Goal: Task Accomplishment & Management: Use online tool/utility

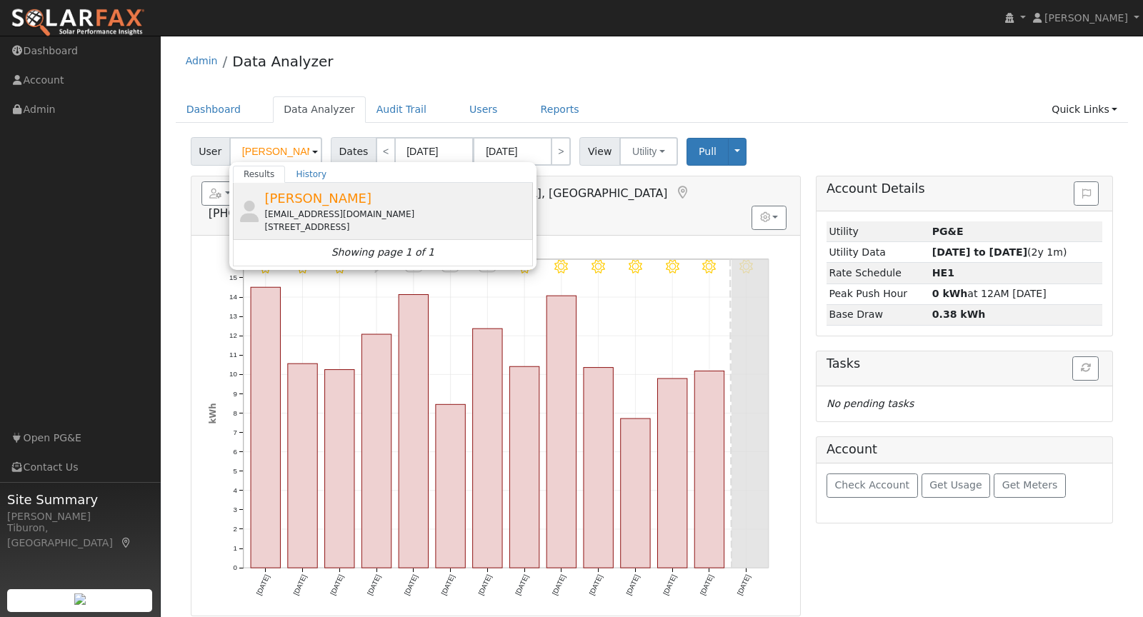
type input "[PERSON_NAME]"
click at [319, 212] on div "[EMAIL_ADDRESS][DOMAIN_NAME]" at bounding box center [396, 214] width 265 height 13
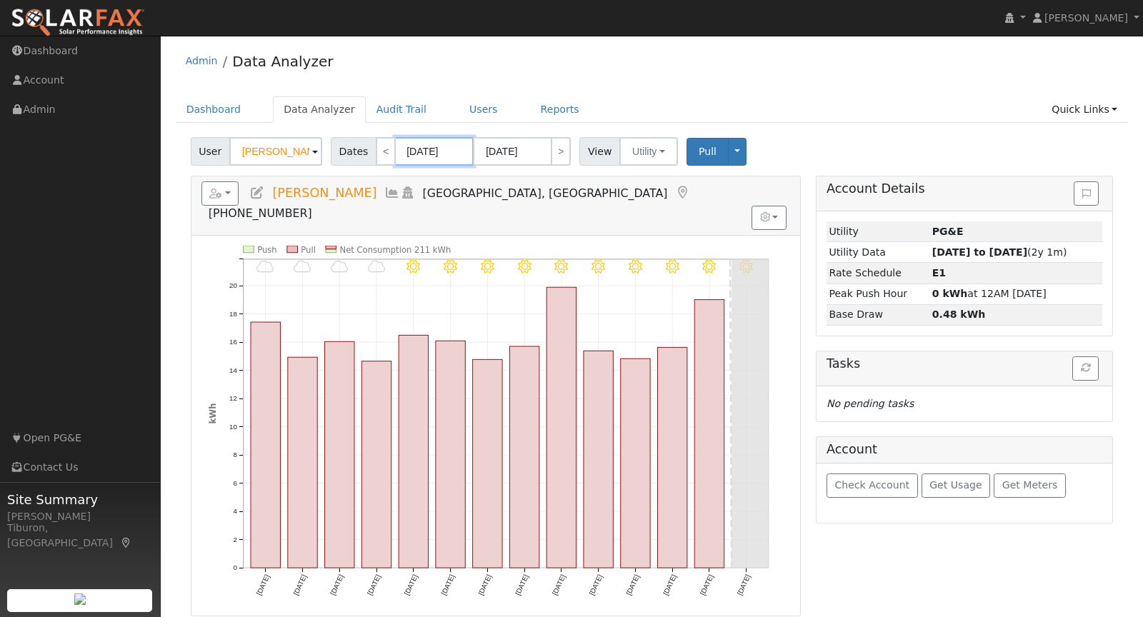
click at [436, 150] on input "[DATE]" at bounding box center [434, 151] width 79 height 29
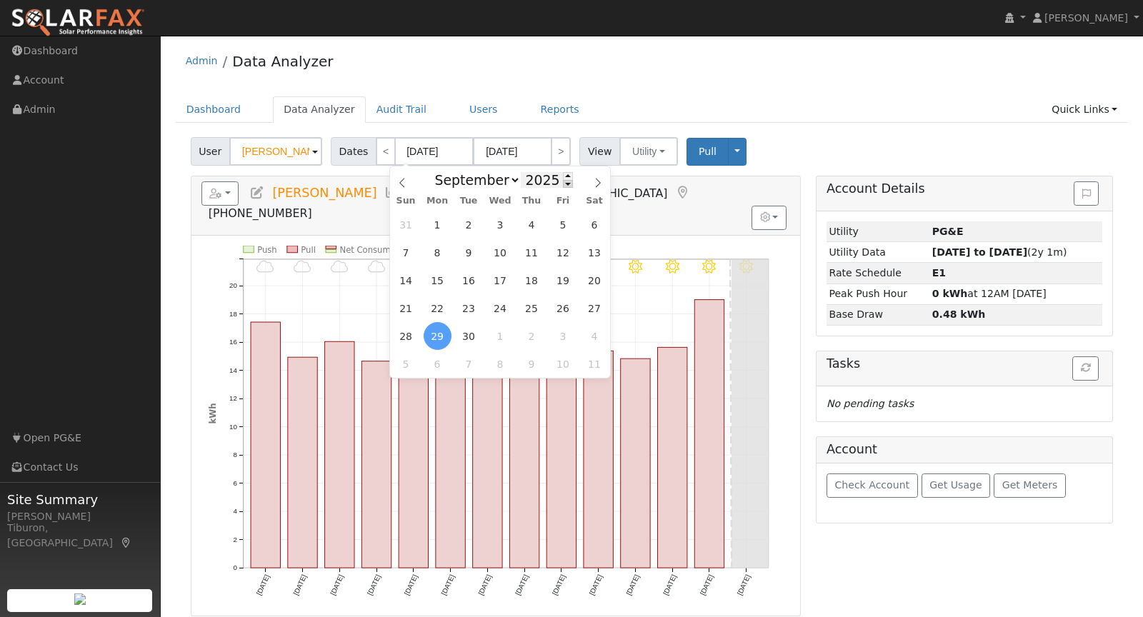
click at [563, 186] on span at bounding box center [568, 184] width 10 height 8
type input "2024"
click at [858, 124] on div "Dashboard Data Analyzer Audit Trail Users Reports Quick Links Quick Add Quick C…" at bounding box center [652, 116] width 953 height 41
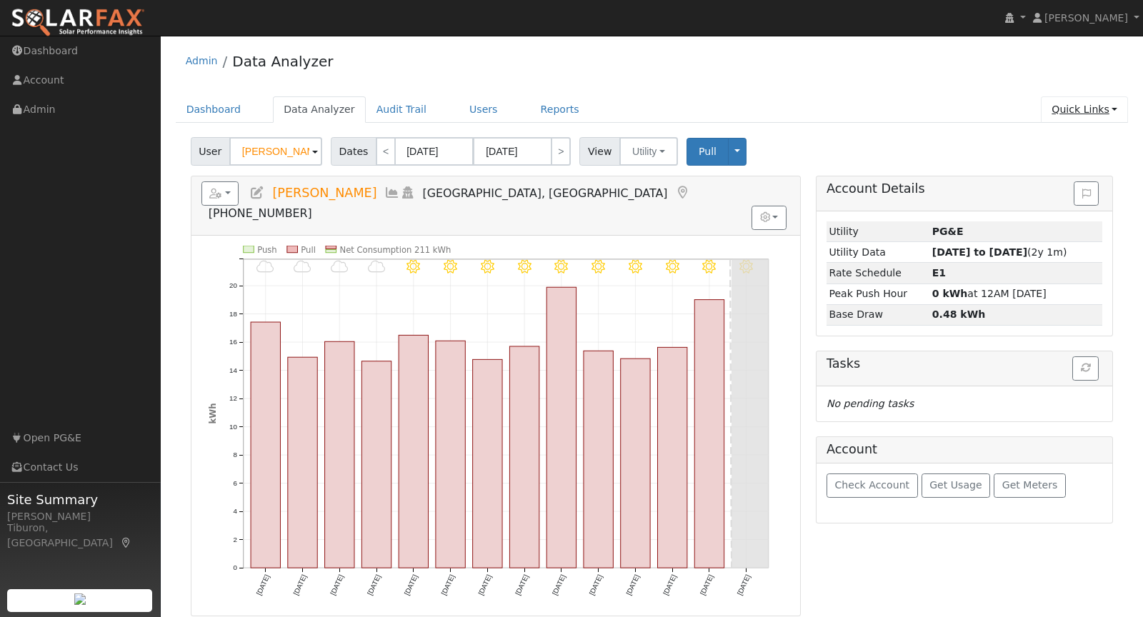
click at [1082, 112] on link "Quick Links" at bounding box center [1084, 109] width 87 height 26
click at [1060, 190] on link "Run a Scenario Report" at bounding box center [1055, 191] width 145 height 20
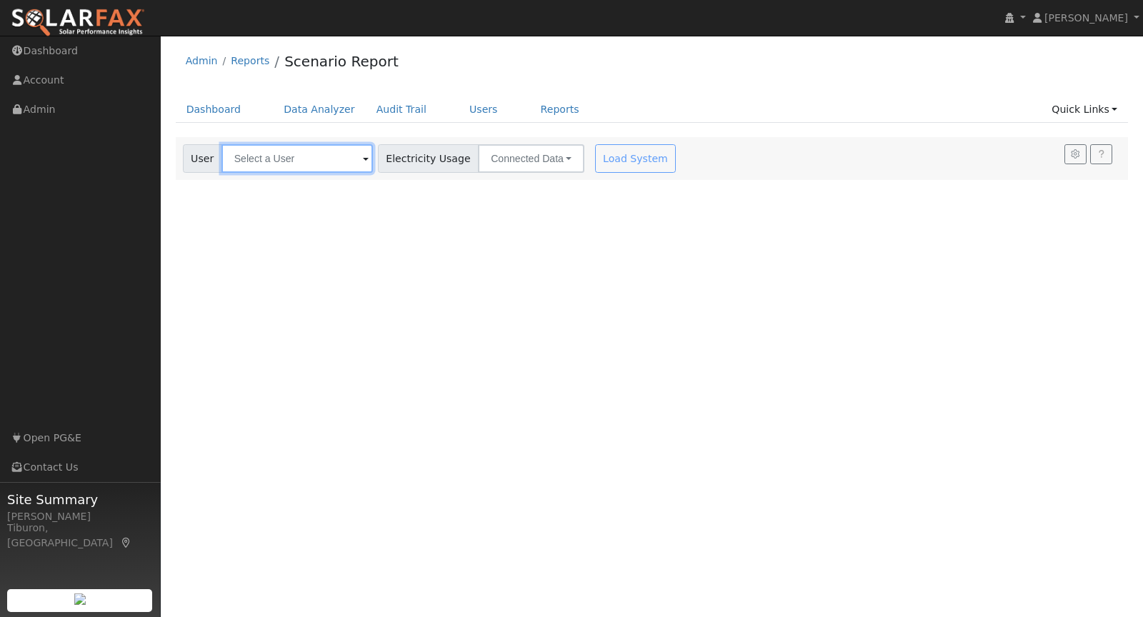
click at [316, 157] on input "text" at bounding box center [298, 158] width 152 height 29
paste input "livehurst, [GEOGRAPHIC_DATA]"
type input "livehurst, [GEOGRAPHIC_DATA]"
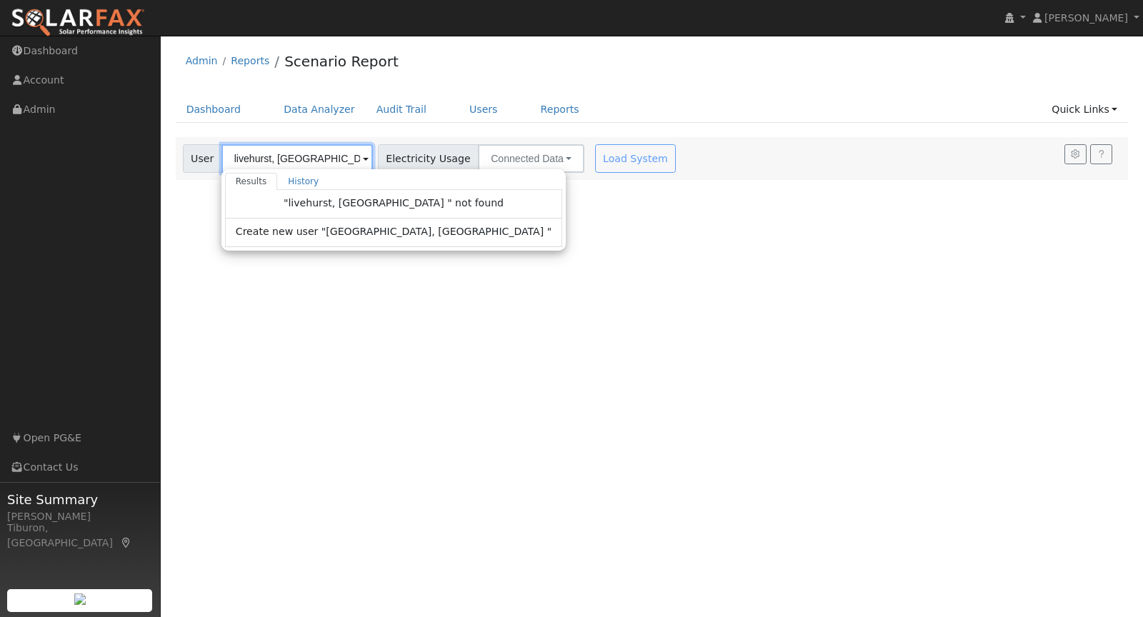
drag, startPoint x: 311, startPoint y: 156, endPoint x: 174, endPoint y: 147, distance: 136.8
click at [174, 147] on div "Settings My Defaults Temporary My Defaults Company Defaults System Defaults Off…" at bounding box center [652, 158] width 968 height 43
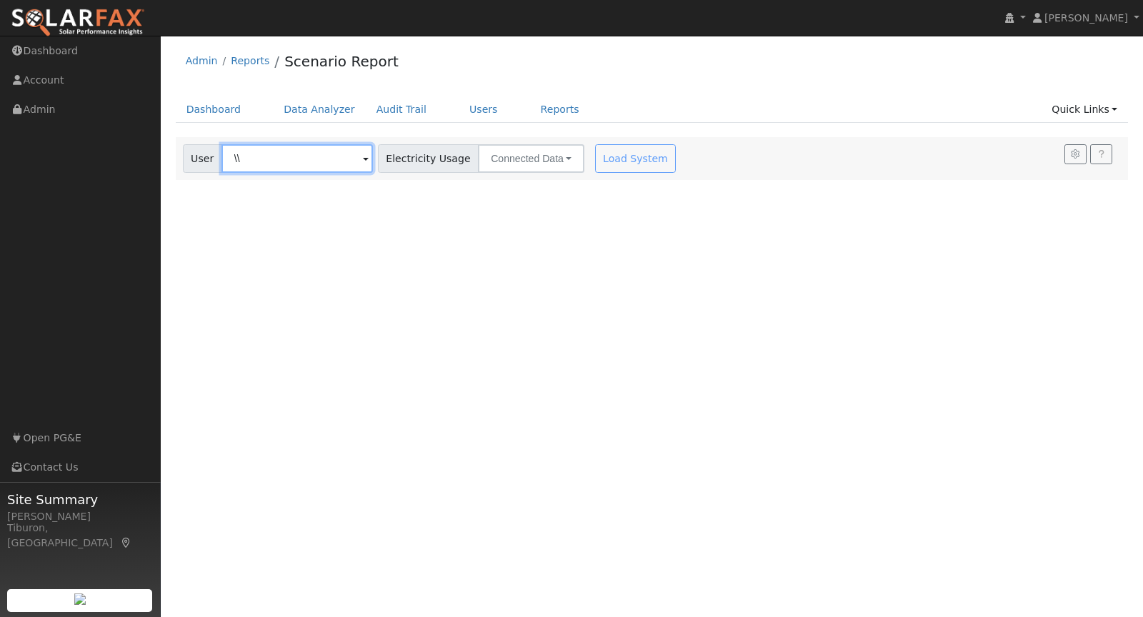
type input "\"
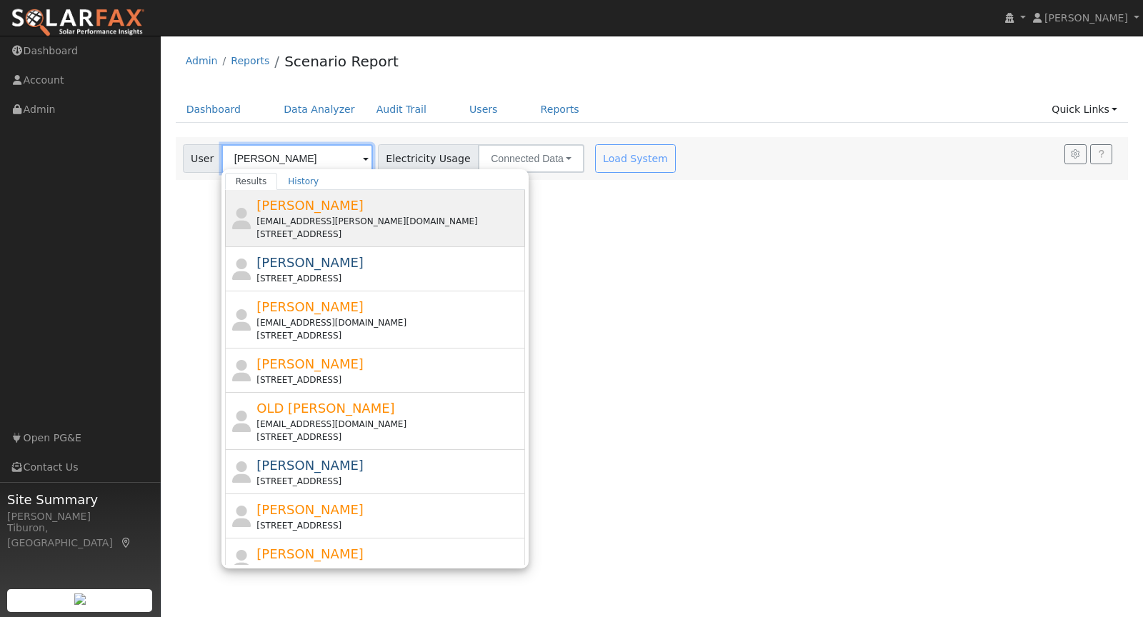
type input "[PERSON_NAME]"
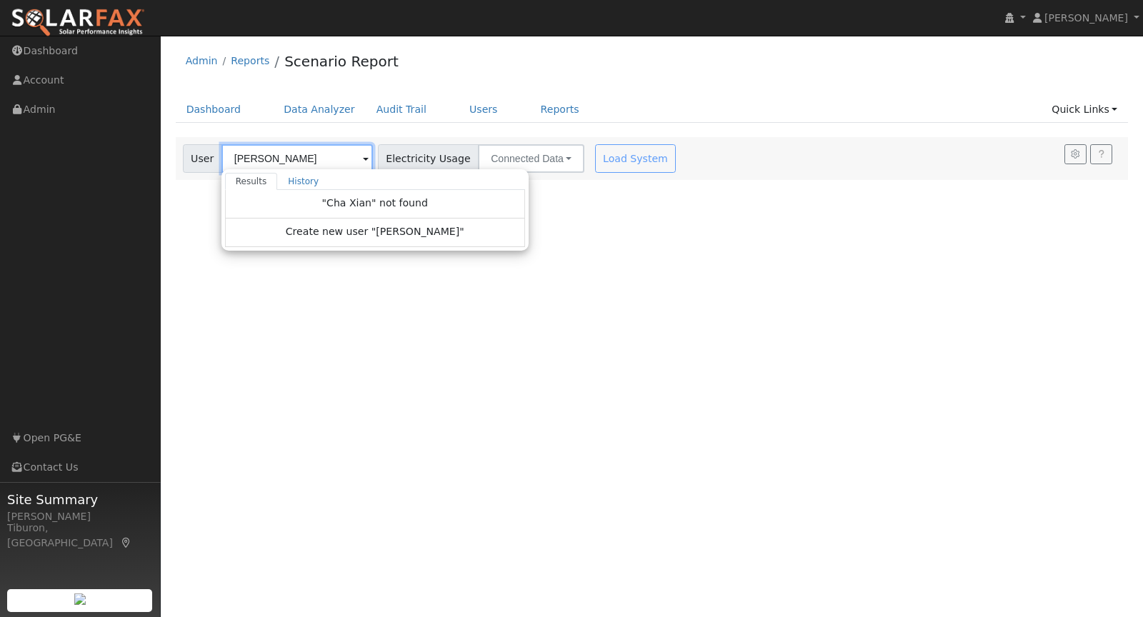
drag, startPoint x: 289, startPoint y: 160, endPoint x: 199, endPoint y: 144, distance: 90.7
click at [199, 144] on div "User Cha Xian Results History "Cha Xian" not found Create new user "[PERSON_NAM…" at bounding box center [278, 158] width 190 height 29
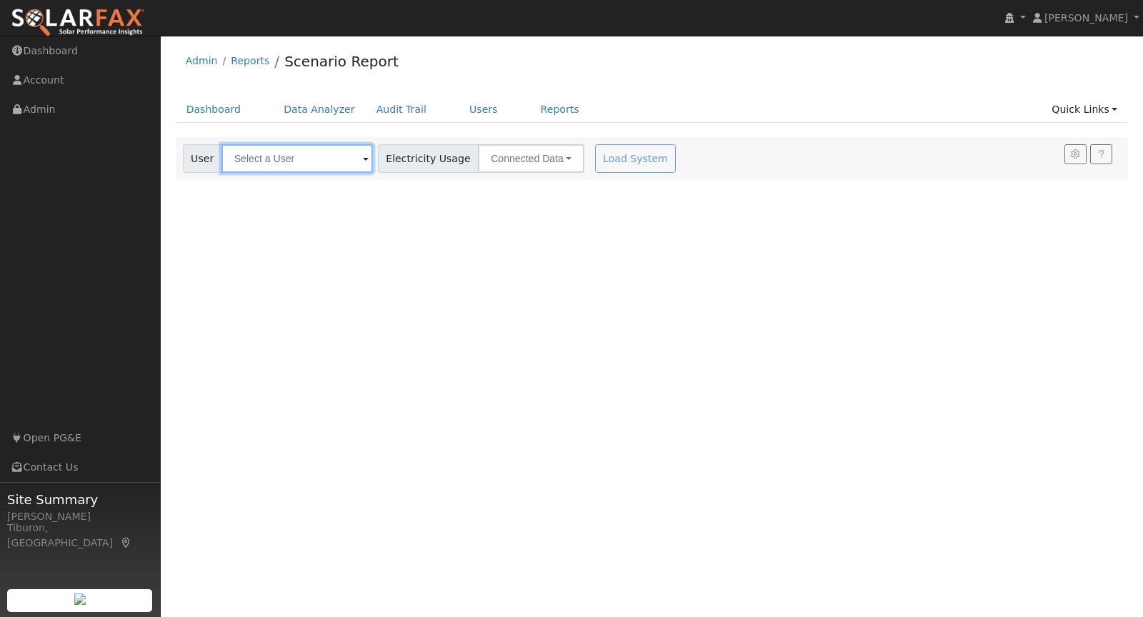
click at [295, 159] on input "text" at bounding box center [298, 158] width 152 height 29
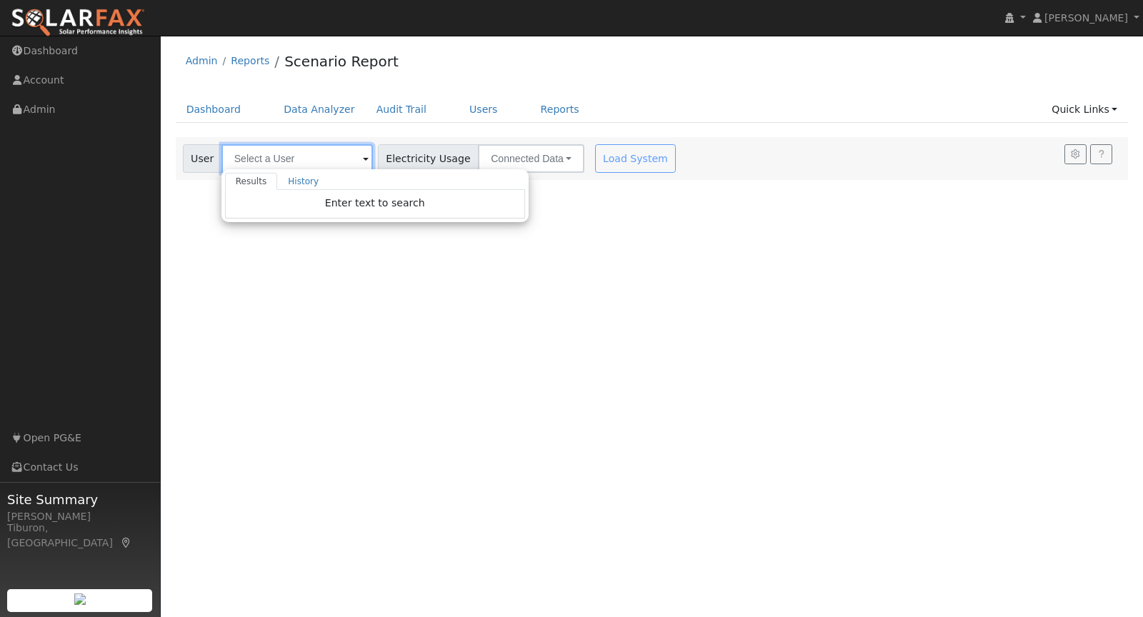
paste input "[PERSON_NAME]"
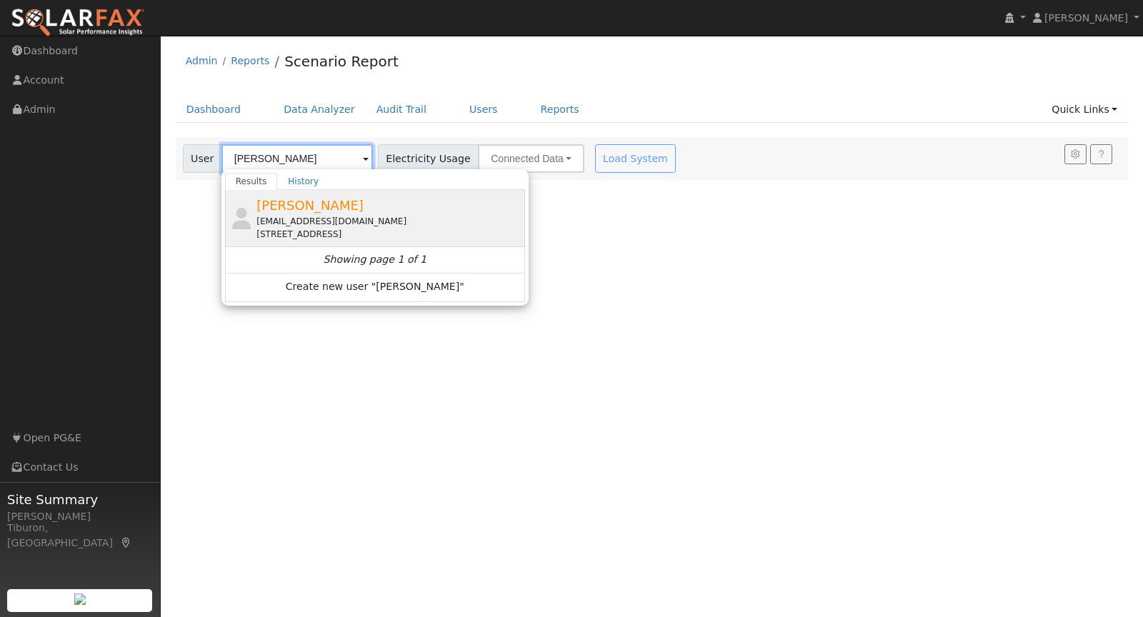
type input "[PERSON_NAME]"
click at [324, 212] on div "Cha [PERSON_NAME] [EMAIL_ADDRESS][DOMAIN_NAME] [STREET_ADDRESS]" at bounding box center [389, 218] width 265 height 45
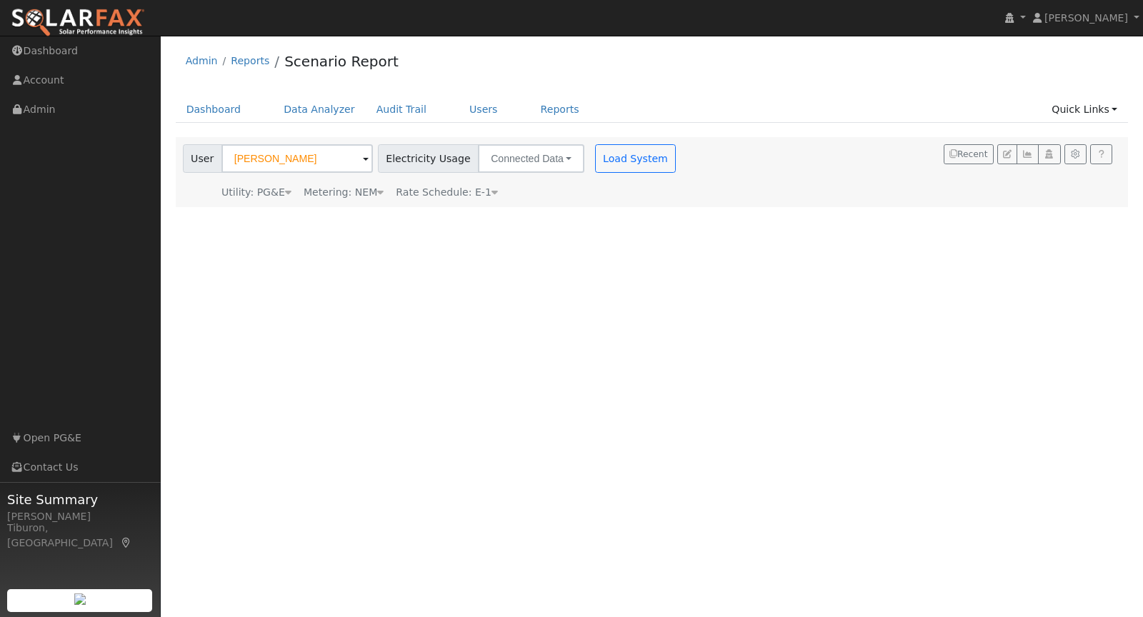
click at [366, 188] on div "Metering: NEM" at bounding box center [344, 192] width 80 height 15
click at [389, 216] on button "NEM" at bounding box center [413, 214] width 56 height 29
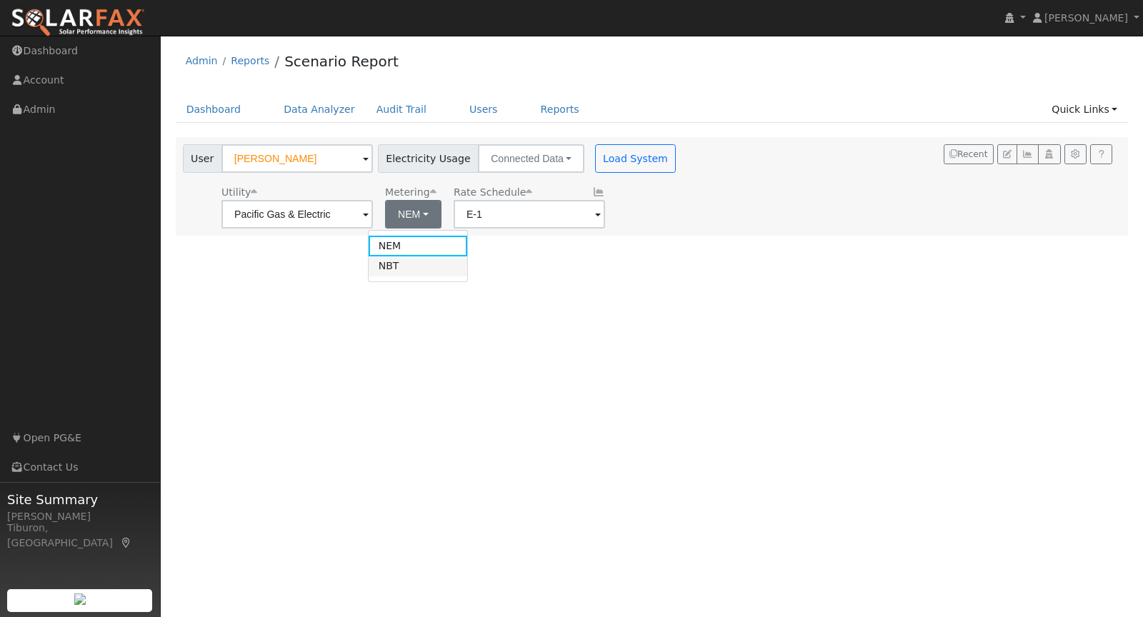
click at [396, 264] on link "NBT" at bounding box center [418, 267] width 99 height 20
type input "E-ELEC"
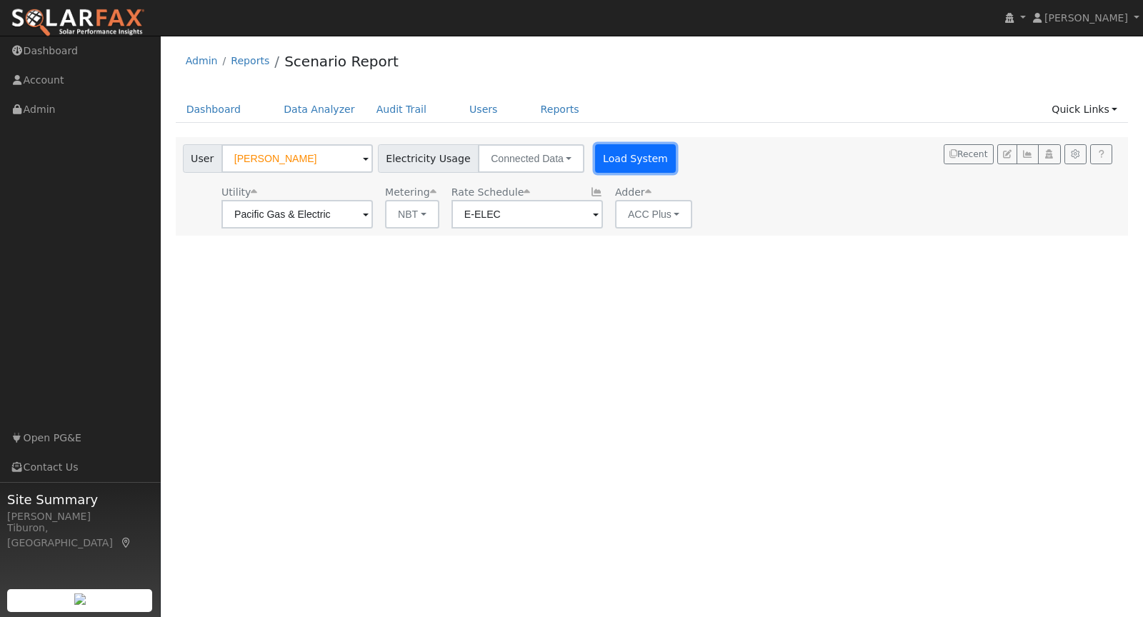
click at [616, 164] on button "Load System" at bounding box center [635, 158] width 81 height 29
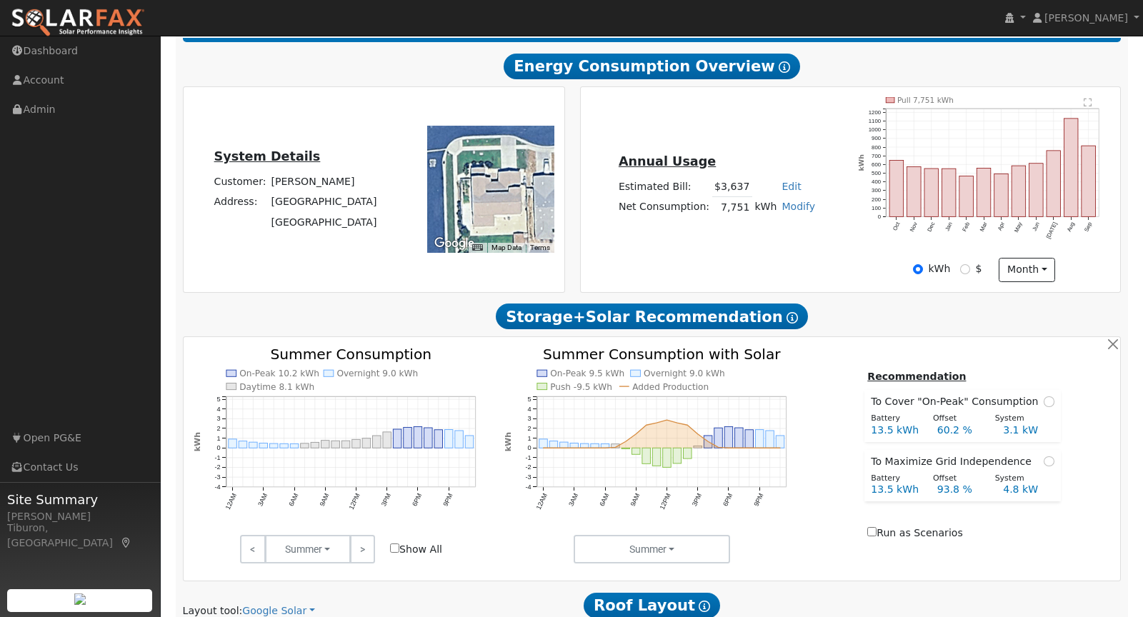
scroll to position [763, 0]
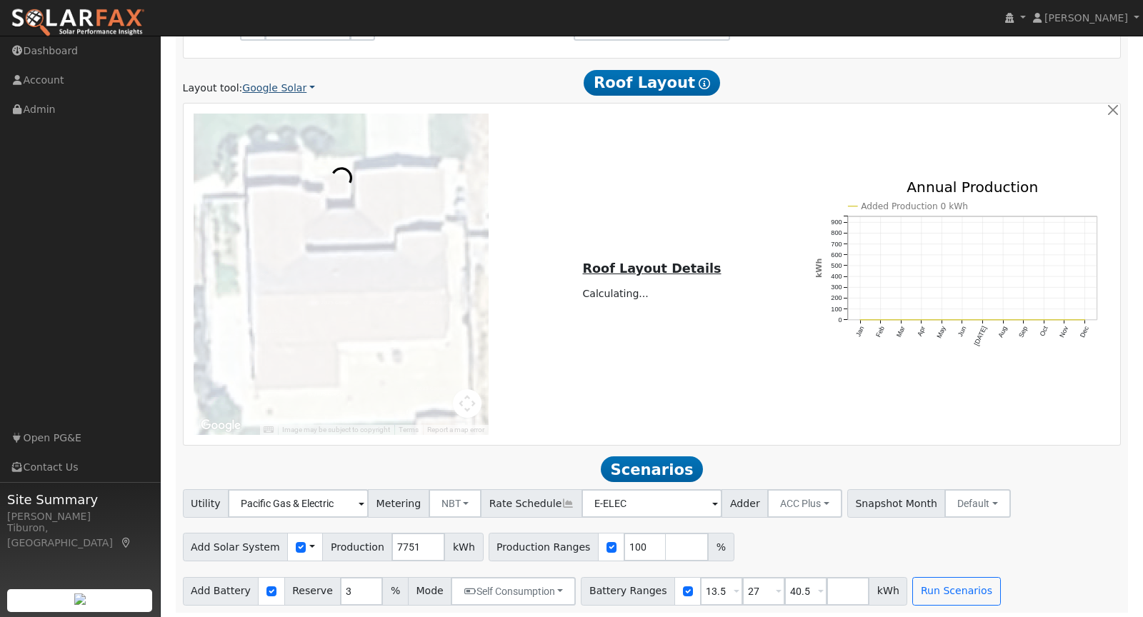
click at [277, 85] on link "Google Solar" at bounding box center [278, 88] width 73 height 15
click at [279, 154] on link "Aurora" at bounding box center [290, 152] width 99 height 20
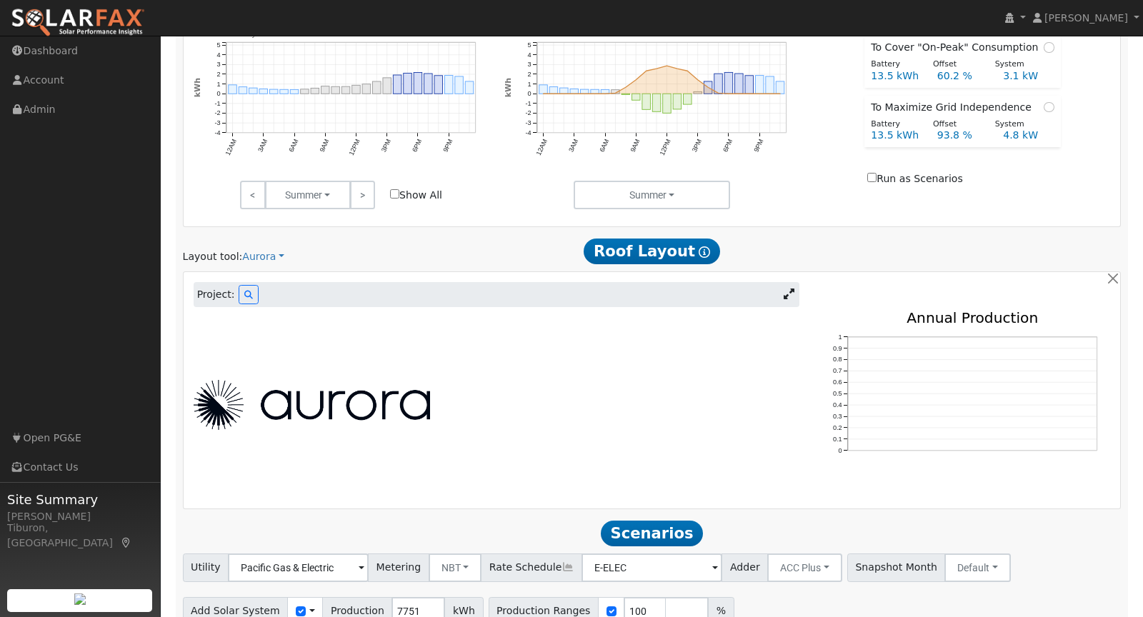
scroll to position [627, 0]
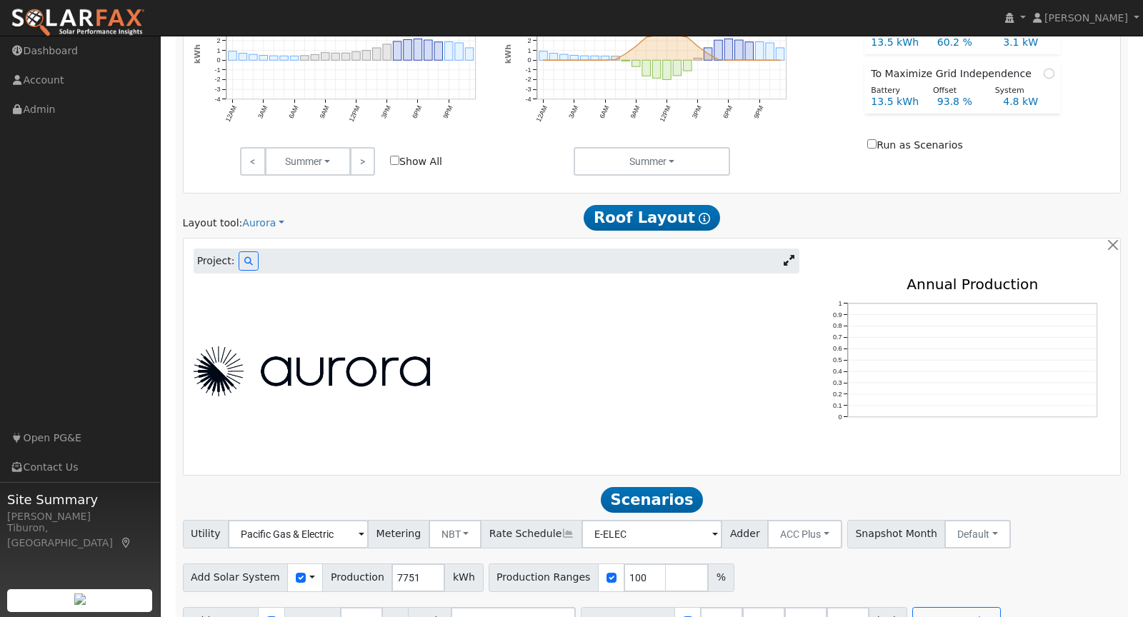
click at [788, 255] on icon at bounding box center [789, 260] width 11 height 11
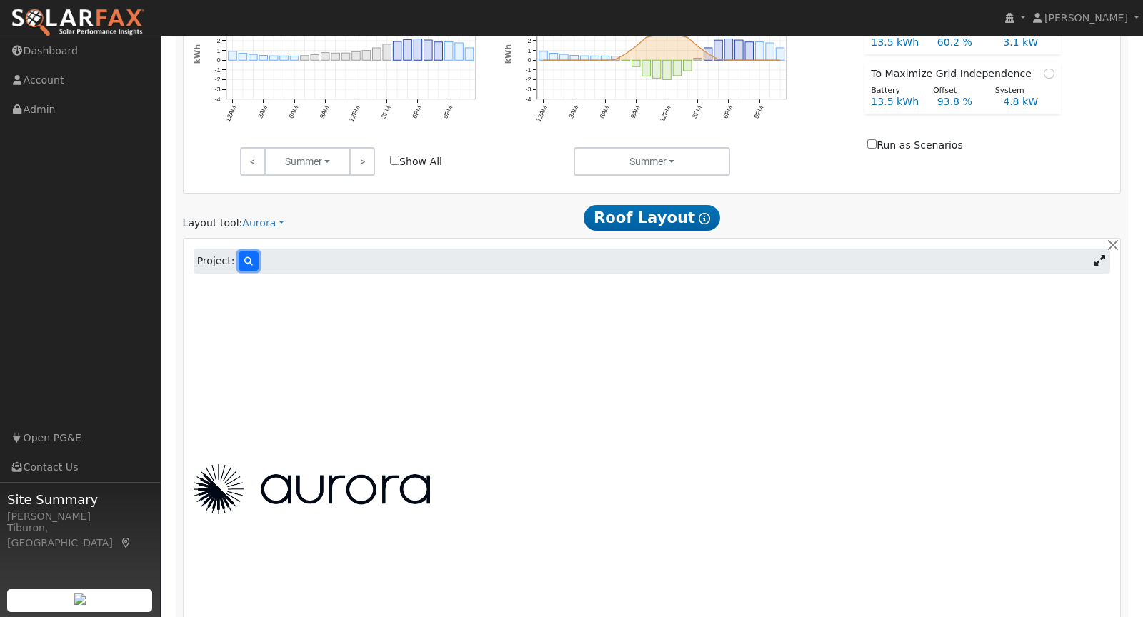
click at [244, 259] on icon at bounding box center [248, 261] width 9 height 9
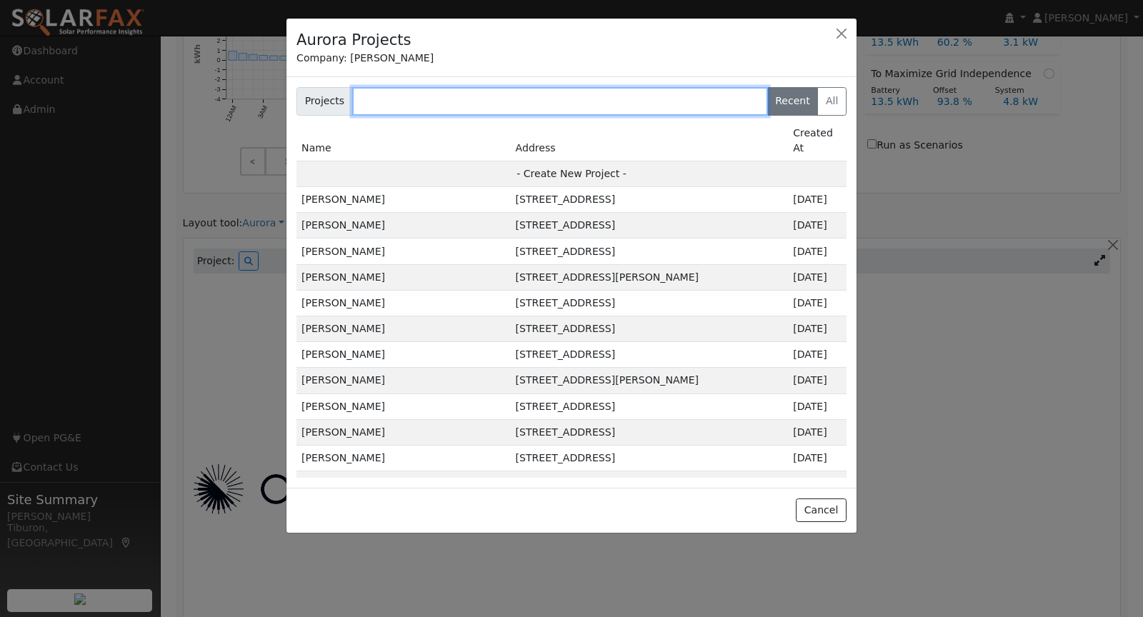
click at [483, 105] on input "text" at bounding box center [560, 101] width 416 height 29
paste input "[PERSON_NAME]"
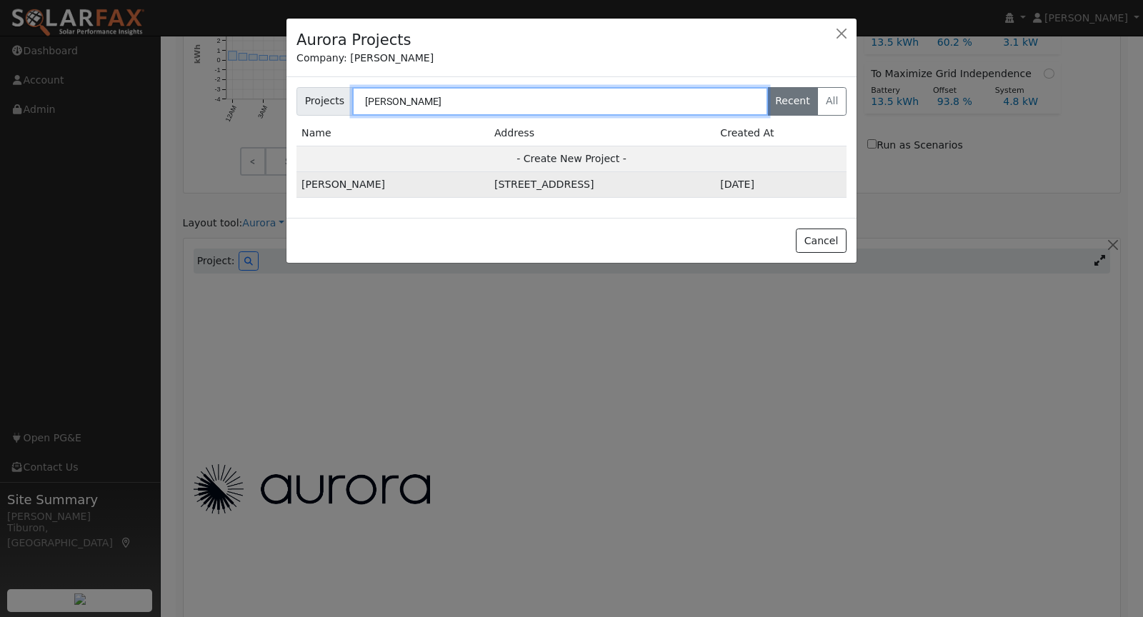
type input "[PERSON_NAME]"
click at [492, 185] on td "[STREET_ADDRESS]" at bounding box center [603, 185] width 226 height 26
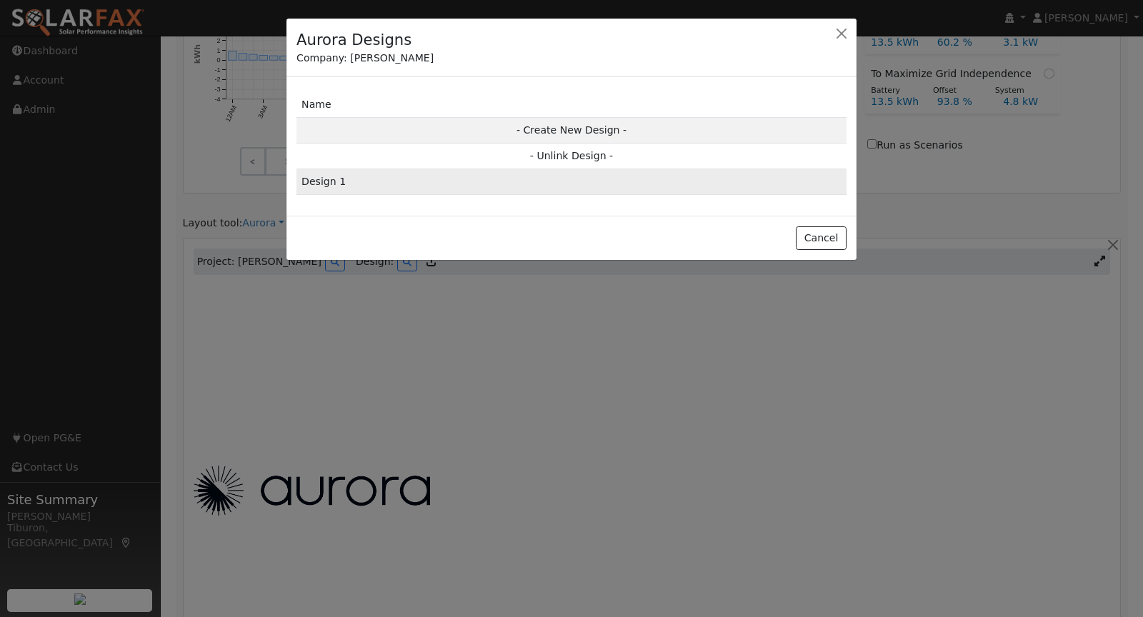
click at [560, 182] on td "Design 1" at bounding box center [572, 182] width 550 height 26
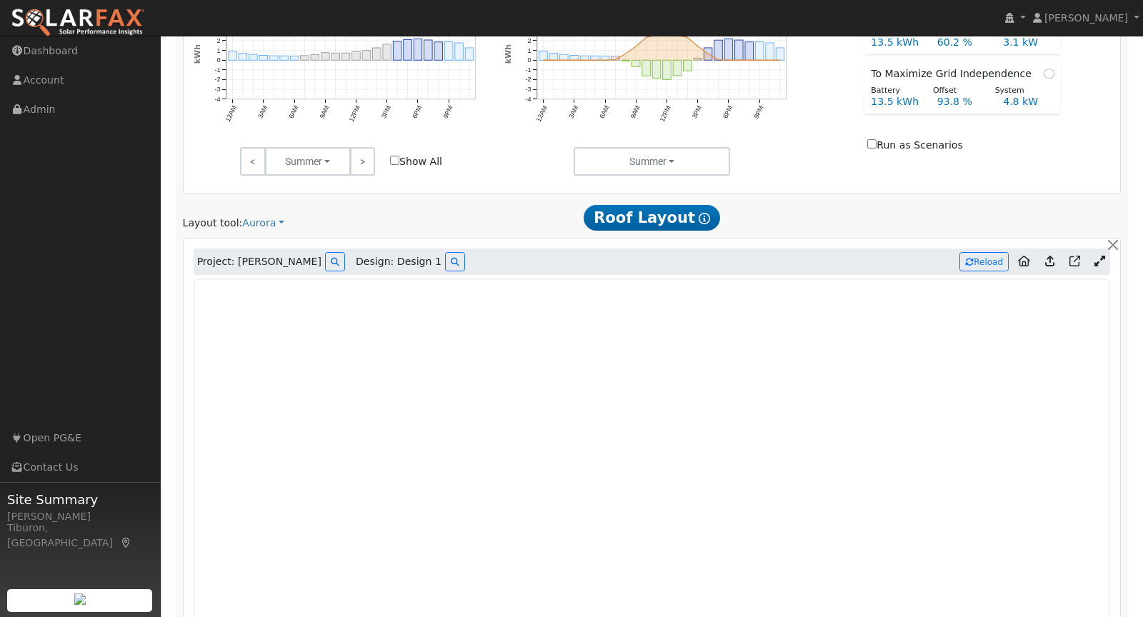
type input "0"
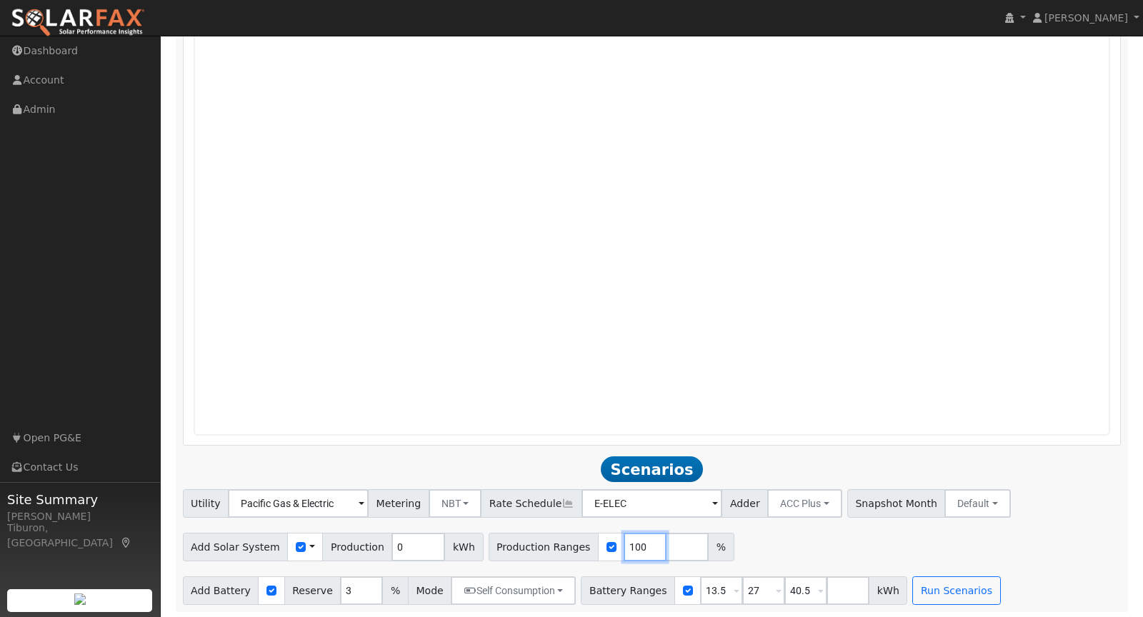
drag, startPoint x: 625, startPoint y: 541, endPoint x: 591, endPoint y: 543, distance: 34.4
click at [591, 543] on div "Production Ranges 100 %" at bounding box center [612, 547] width 246 height 29
click at [296, 543] on input "checkbox" at bounding box center [301, 547] width 10 height 10
checkbox input "true"
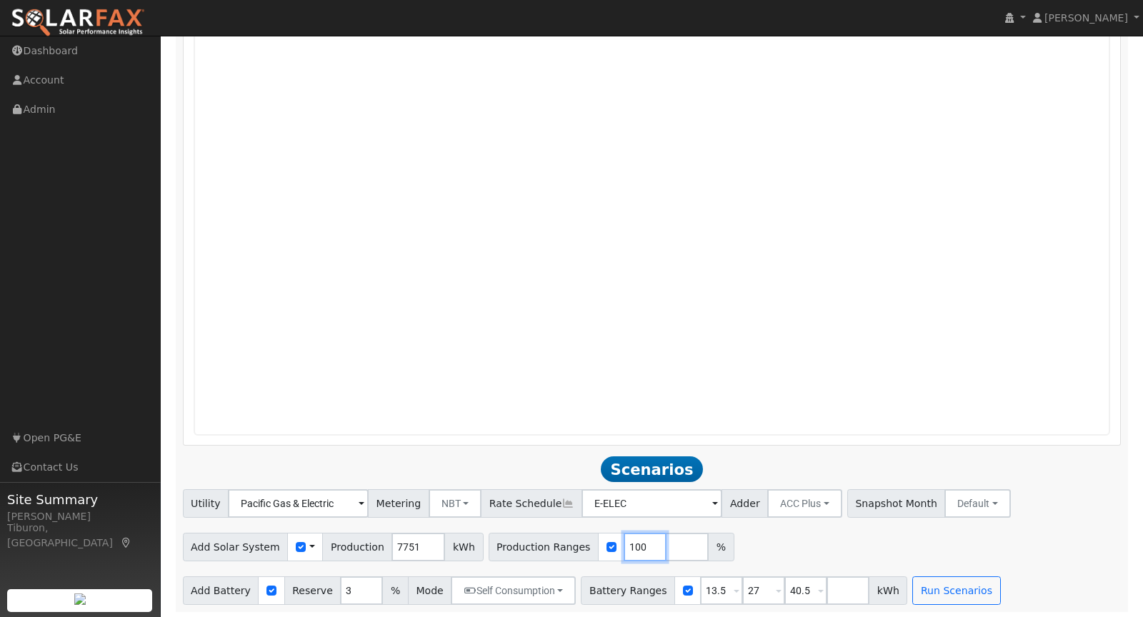
drag, startPoint x: 626, startPoint y: 545, endPoint x: 586, endPoint y: 545, distance: 40.0
click at [586, 545] on div "Production Ranges 100 %" at bounding box center [612, 547] width 246 height 29
type input "130"
click at [666, 546] on input "number" at bounding box center [687, 547] width 43 height 29
type input "140"
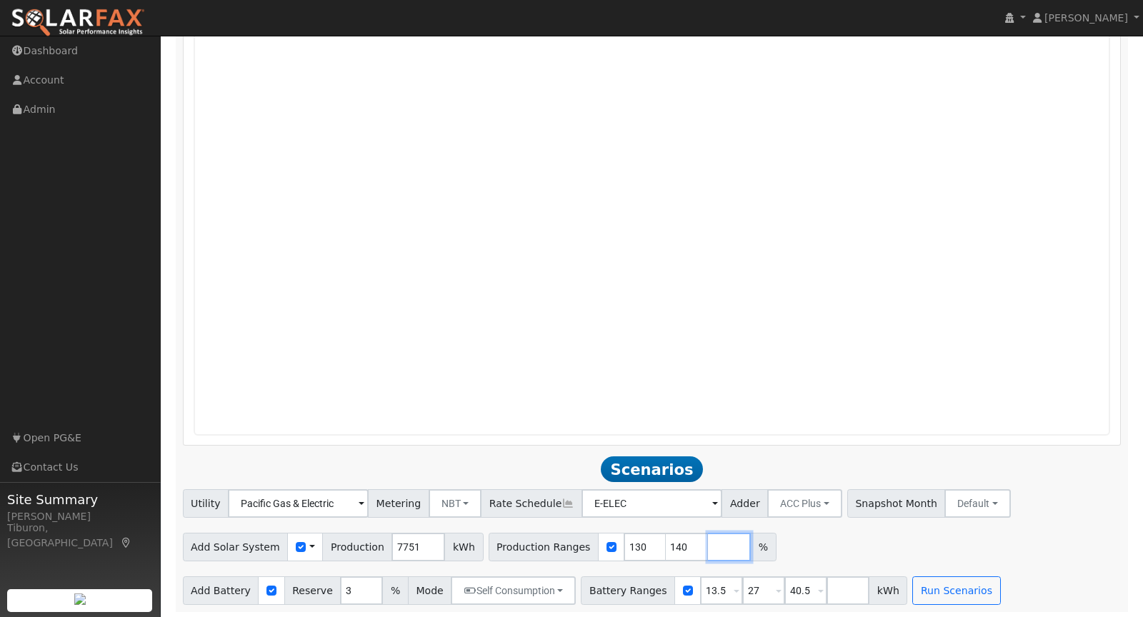
click at [708, 544] on input "number" at bounding box center [729, 547] width 43 height 29
type input "150"
click at [750, 548] on input "number" at bounding box center [771, 547] width 43 height 29
type input "160"
click at [793, 543] on input "number" at bounding box center [814, 547] width 43 height 29
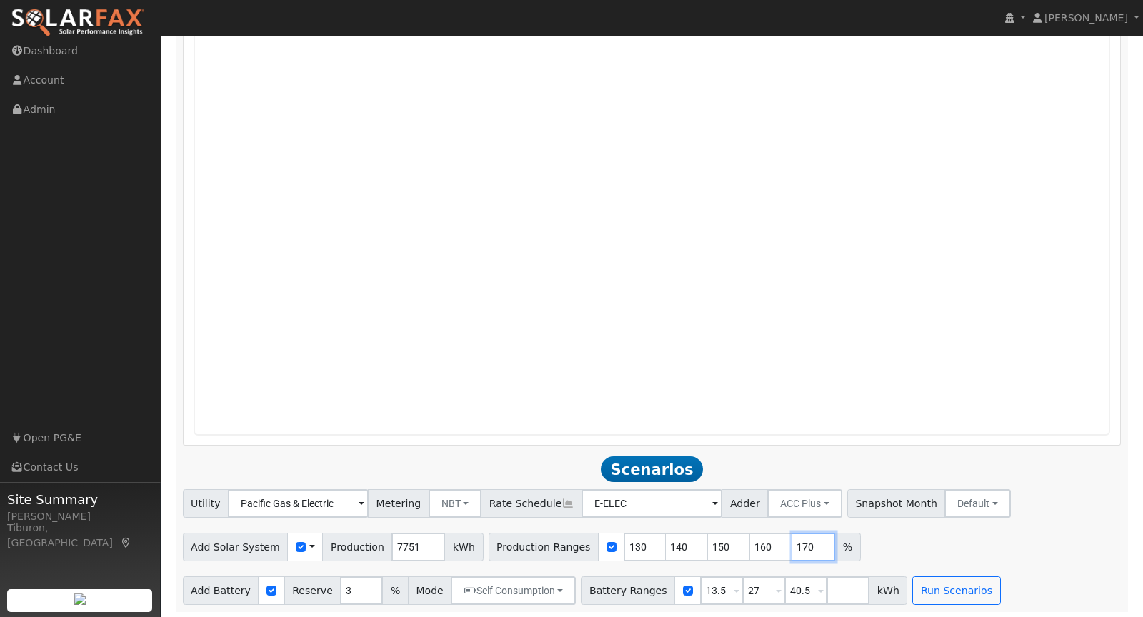
type input "170"
click at [1050, 506] on div "Utility Pacific Gas & Electric Metering NBT NEM NBT Rate Schedule E-ELEC Adder …" at bounding box center [652, 502] width 944 height 34
drag, startPoint x: 795, startPoint y: 590, endPoint x: 756, endPoint y: 590, distance: 38.6
click at [756, 590] on div "Battery Ranges 13.5 Overrides Reserve % Mode None None Self Consumption Peak Sa…" at bounding box center [744, 591] width 327 height 29
click at [888, 587] on button "Run Scenarios" at bounding box center [914, 591] width 88 height 29
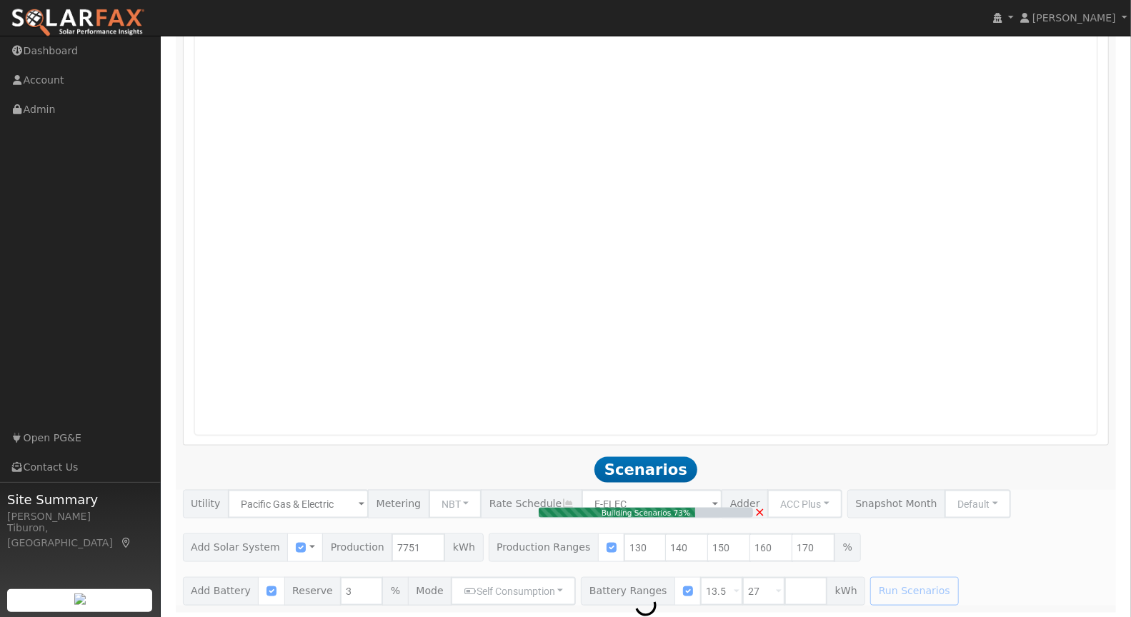
scroll to position [890, 0]
type input "8.8"
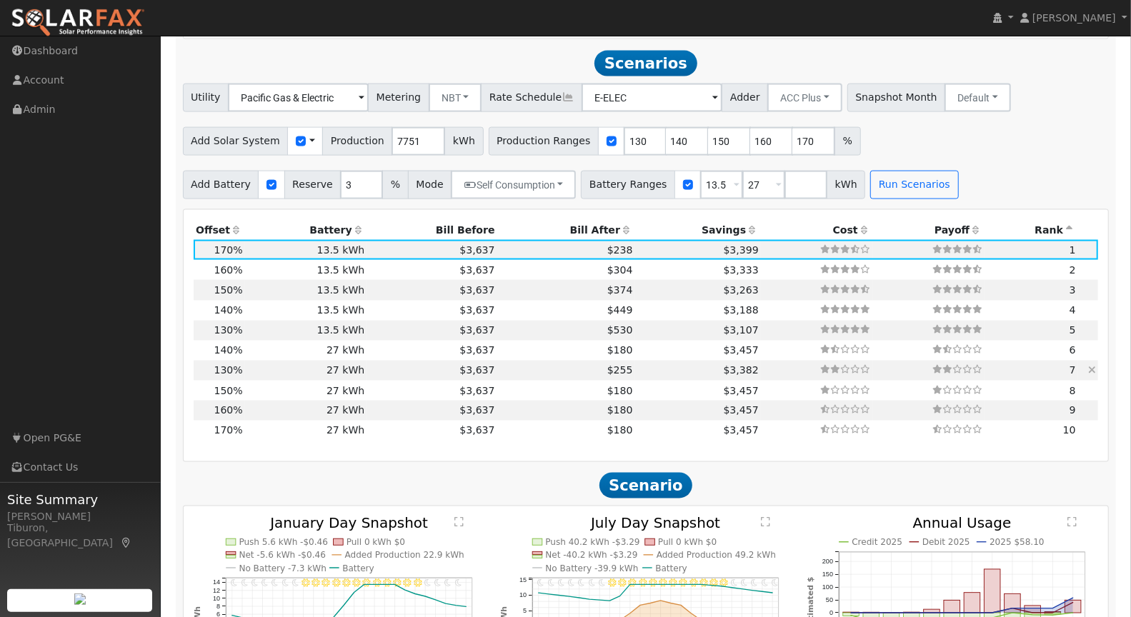
scroll to position [1300, 0]
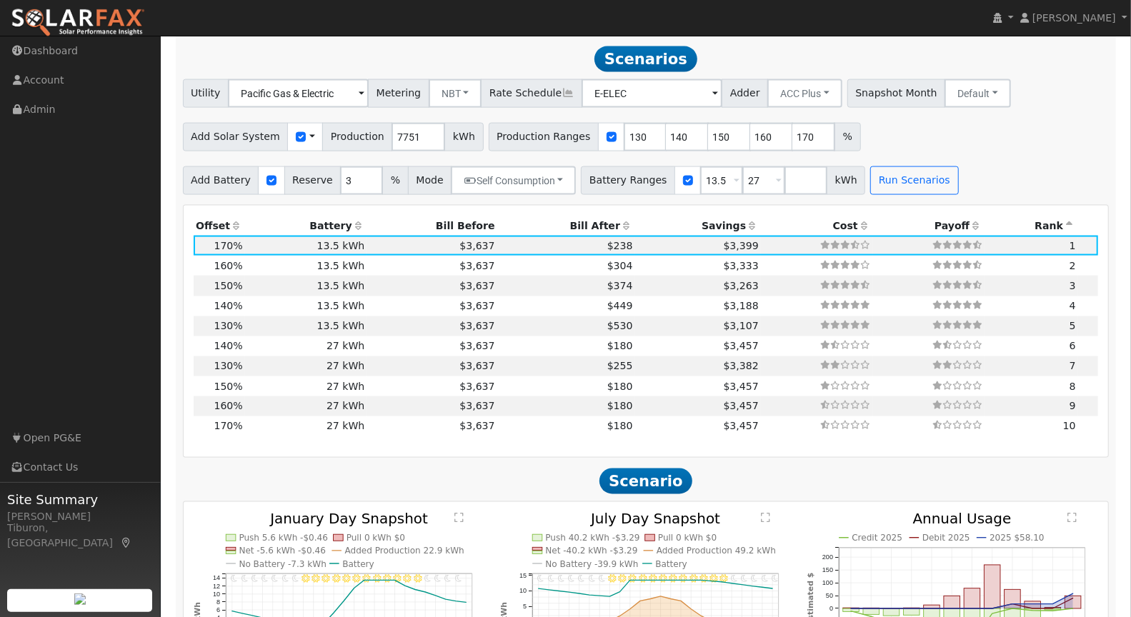
click at [579, 224] on th "Bill After" at bounding box center [566, 226] width 138 height 20
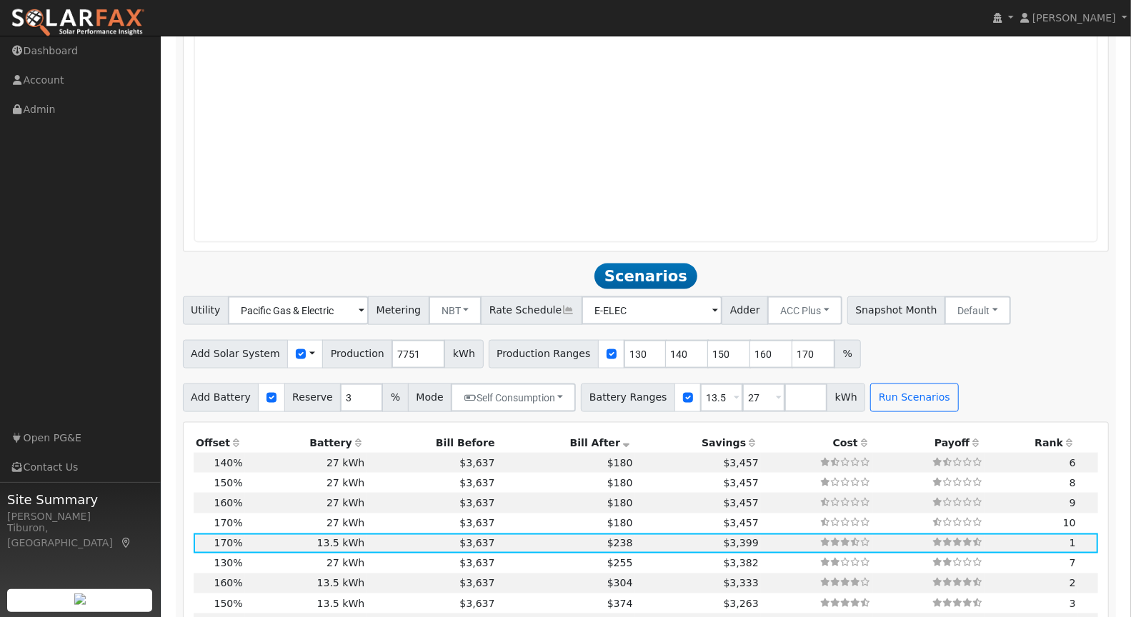
scroll to position [770, 0]
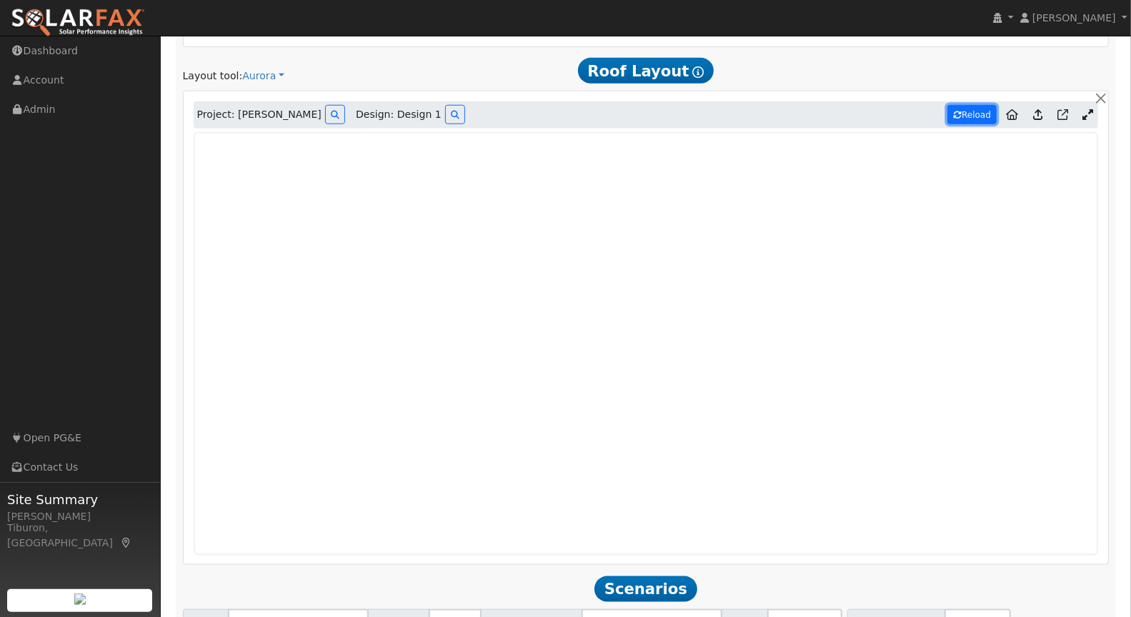
click at [966, 113] on button "Reload" at bounding box center [972, 114] width 49 height 19
type input "100"
type input "13906"
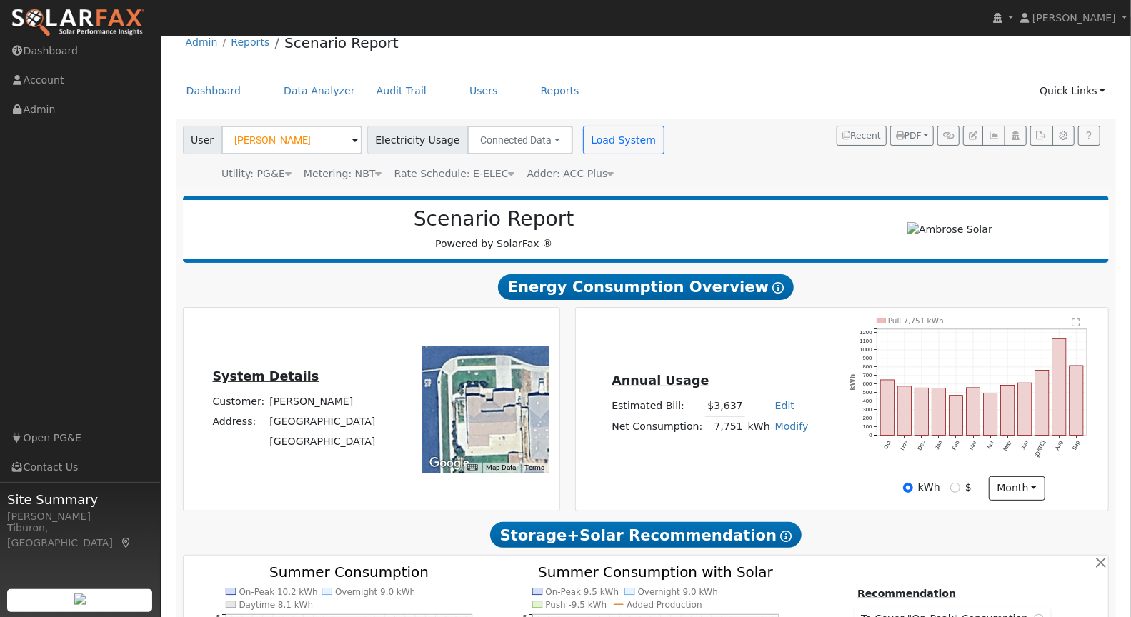
scroll to position [0, 0]
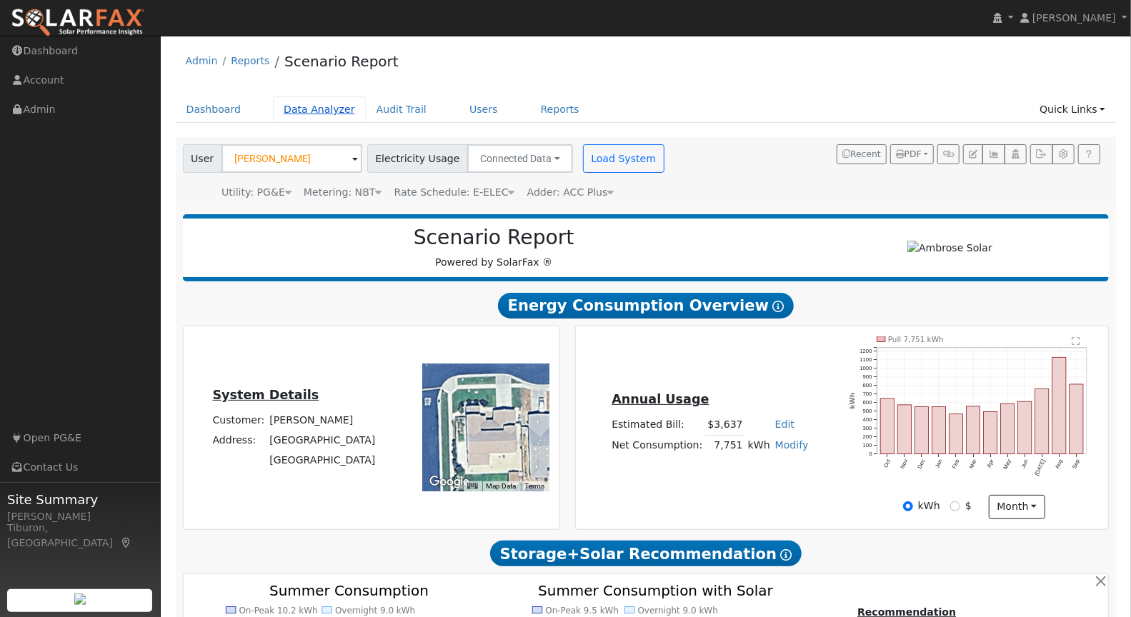
click at [337, 114] on link "Data Analyzer" at bounding box center [319, 109] width 93 height 26
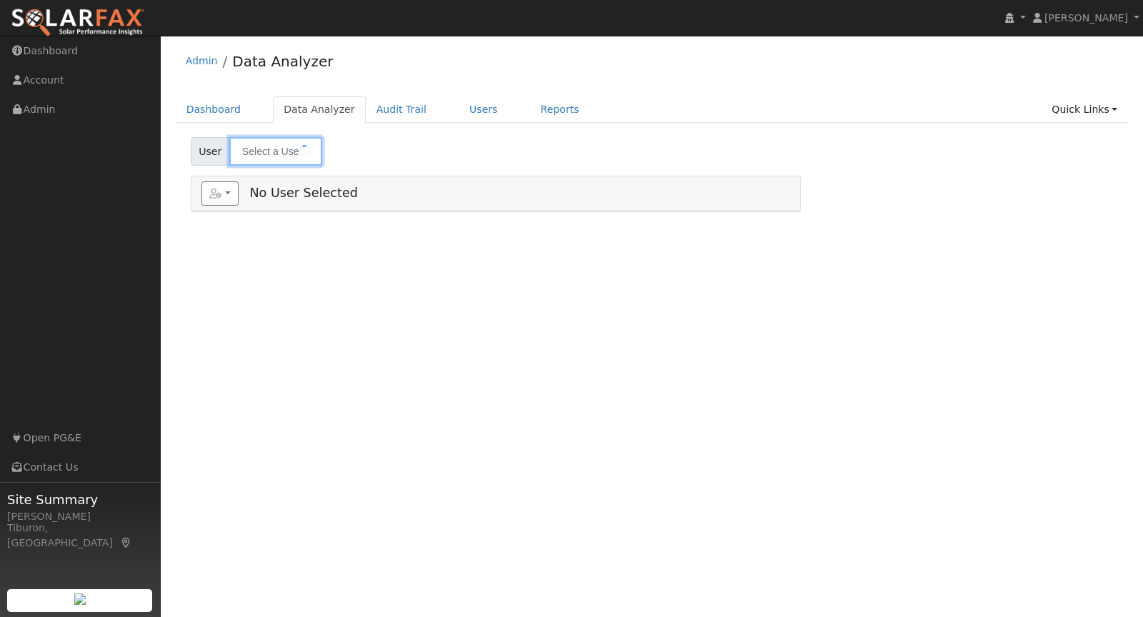
type input "[PERSON_NAME]"
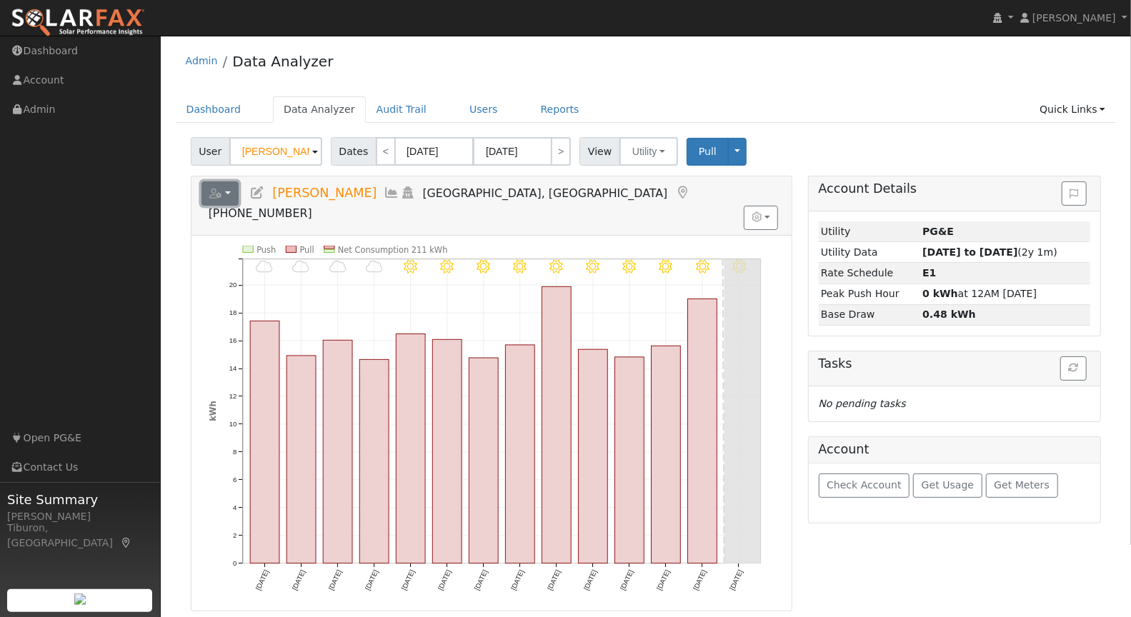
click at [210, 189] on icon "button" at bounding box center [215, 194] width 13 height 10
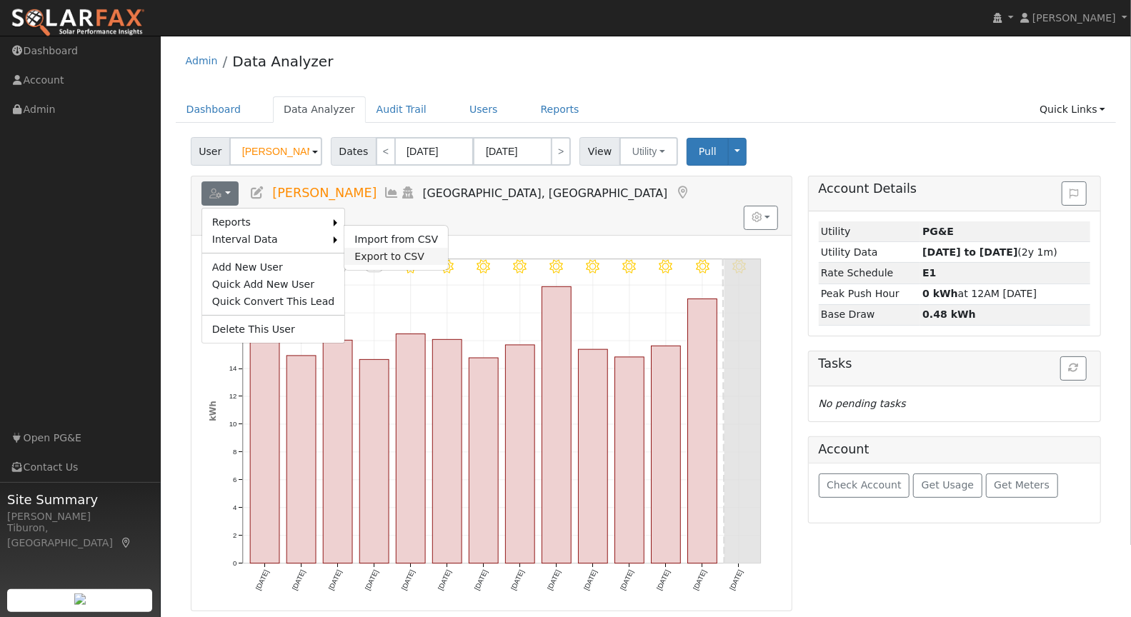
click at [375, 252] on link "Export to CSV" at bounding box center [396, 256] width 104 height 17
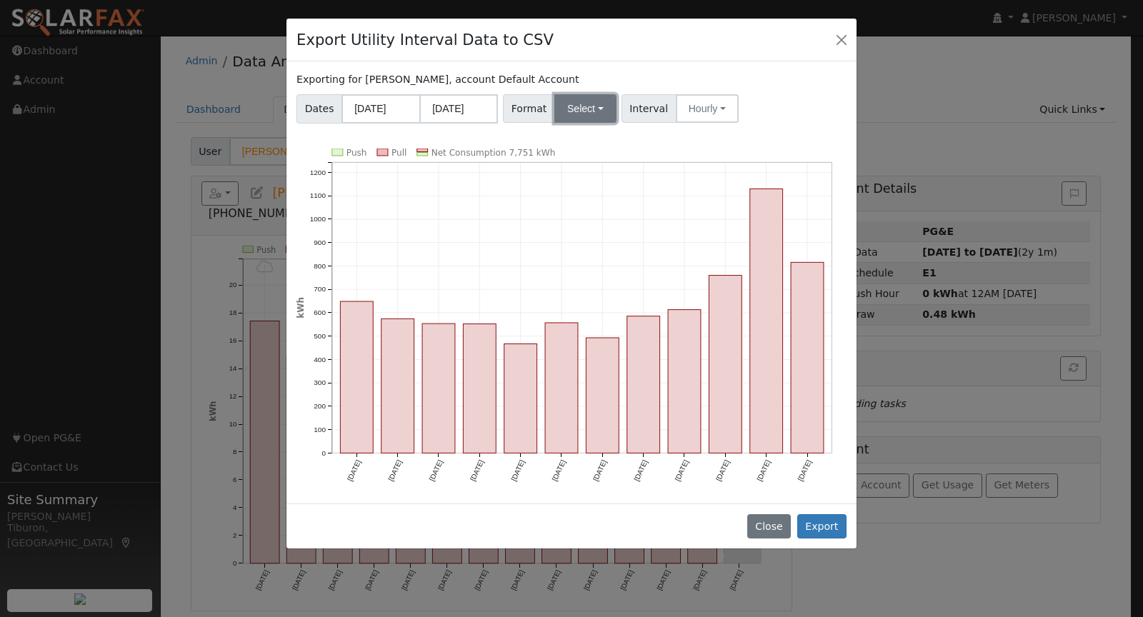
click at [582, 118] on button "Select" at bounding box center [586, 108] width 62 height 29
click at [587, 224] on link "Aurora" at bounding box center [603, 232] width 102 height 20
click at [823, 530] on button "Export" at bounding box center [822, 527] width 49 height 24
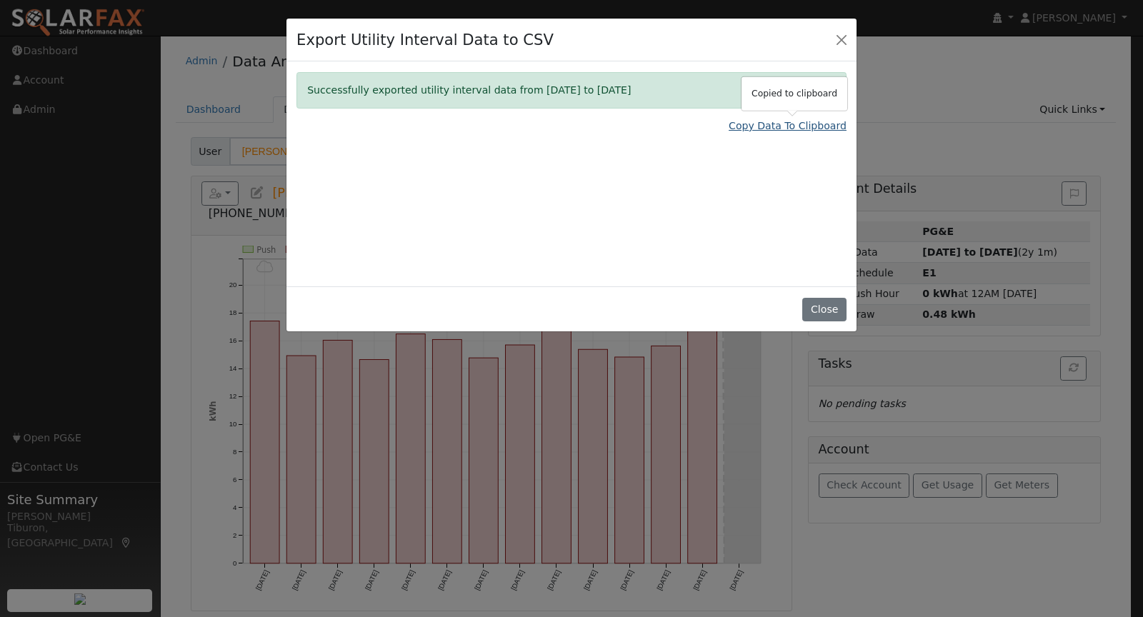
click at [775, 126] on link "Copy Data To Clipboard" at bounding box center [788, 126] width 118 height 15
click at [776, 124] on link "Copy Data To Clipboard" at bounding box center [788, 126] width 118 height 15
click at [834, 308] on button "Close" at bounding box center [825, 310] width 44 height 24
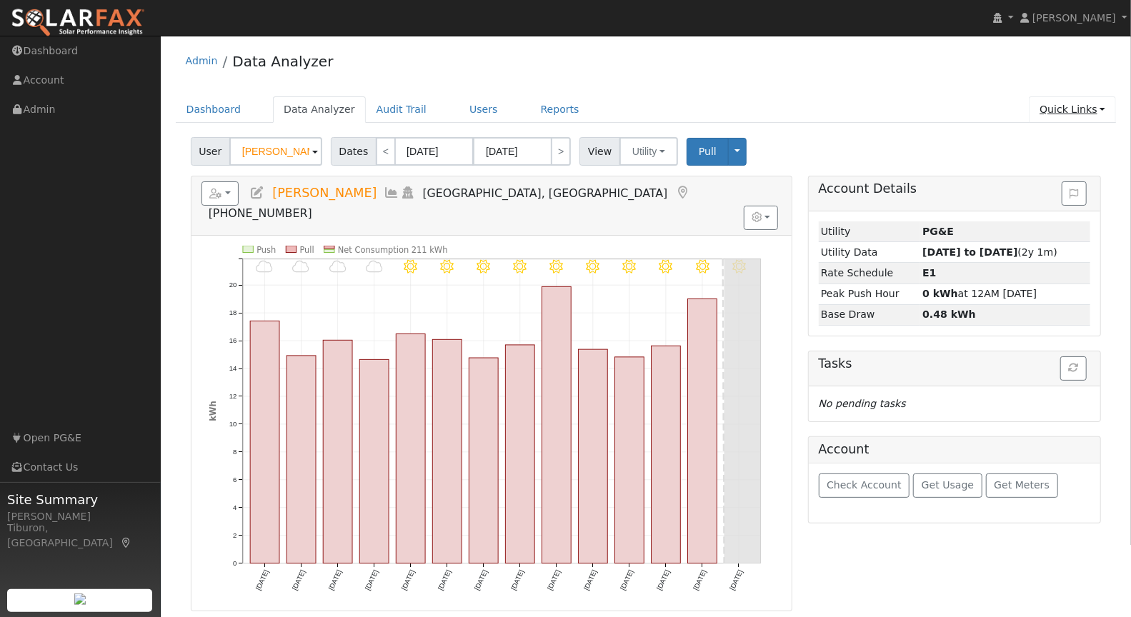
click at [1063, 109] on link "Quick Links" at bounding box center [1072, 109] width 87 height 26
click at [1063, 187] on link "Run a Scenario Report" at bounding box center [1043, 191] width 145 height 20
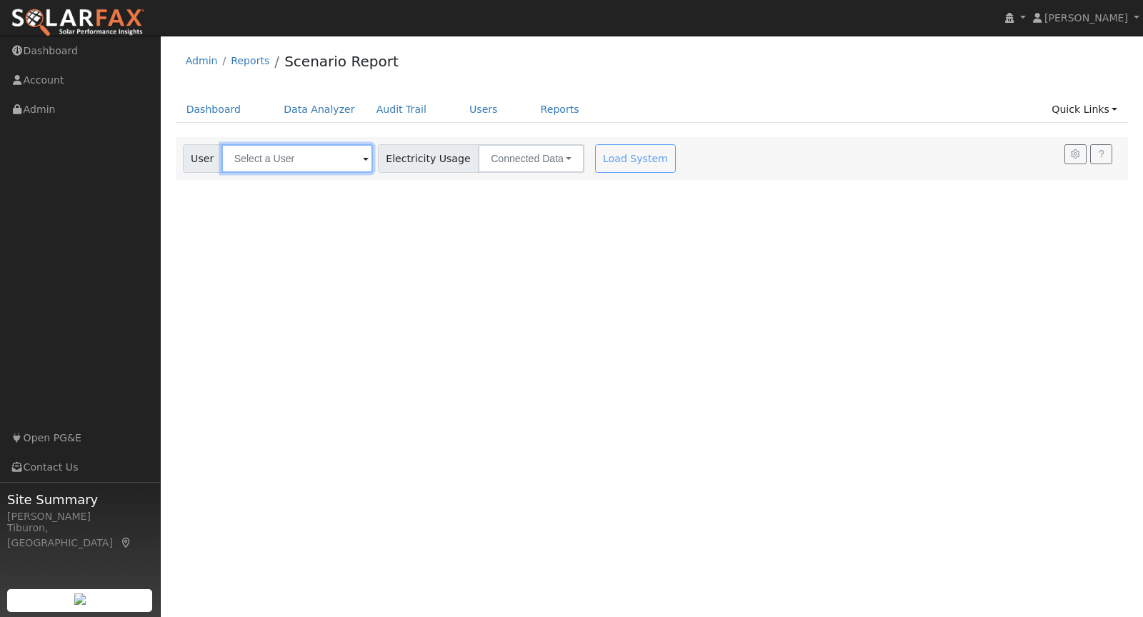
click at [262, 162] on input "text" at bounding box center [298, 158] width 152 height 29
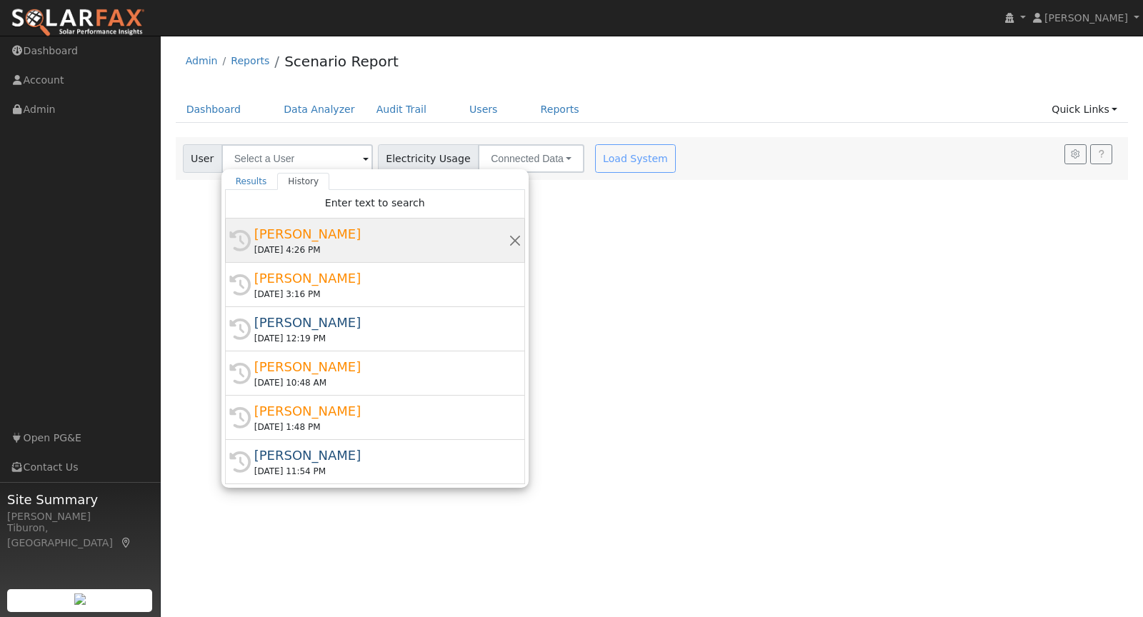
click at [287, 245] on div "10/13/2025 4:26 PM" at bounding box center [381, 250] width 254 height 13
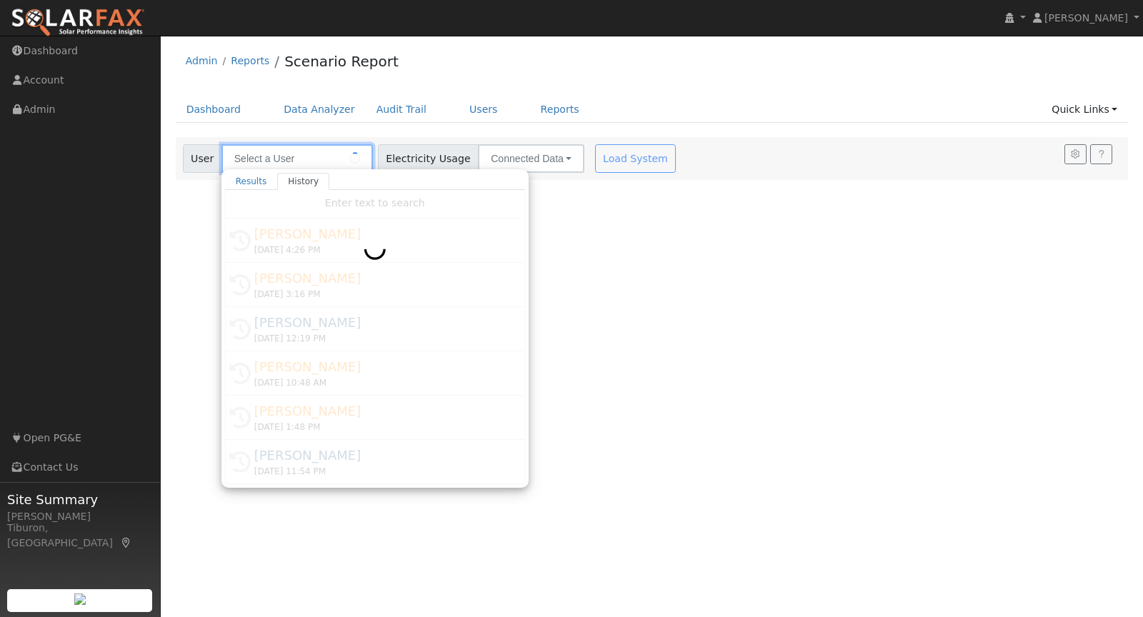
type input "[PERSON_NAME]"
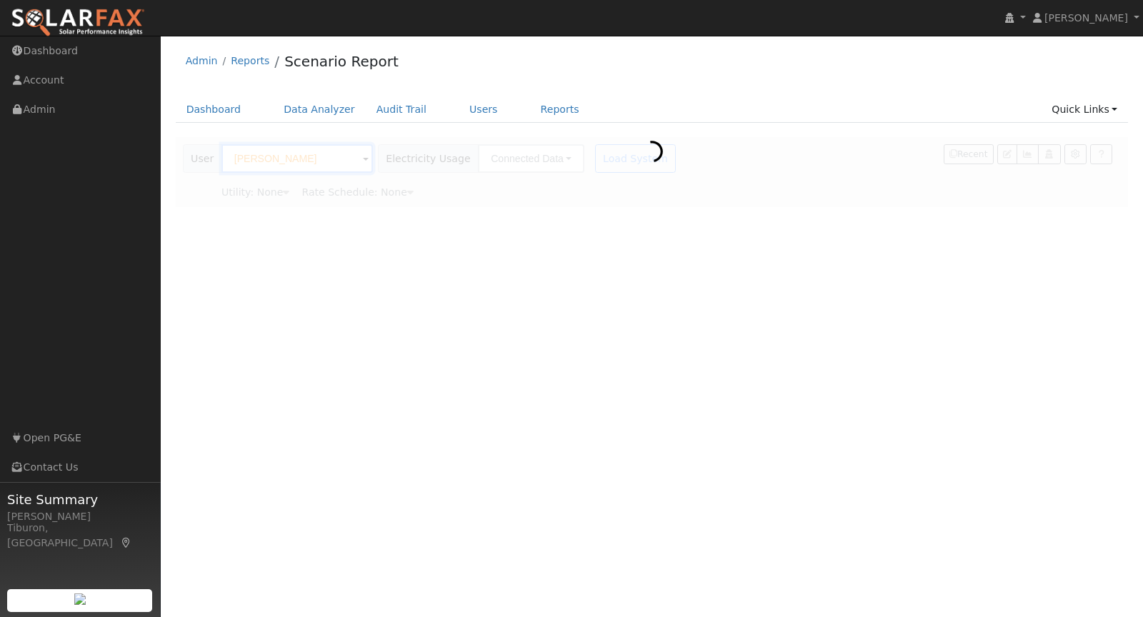
type input "Pacific Gas & Electric"
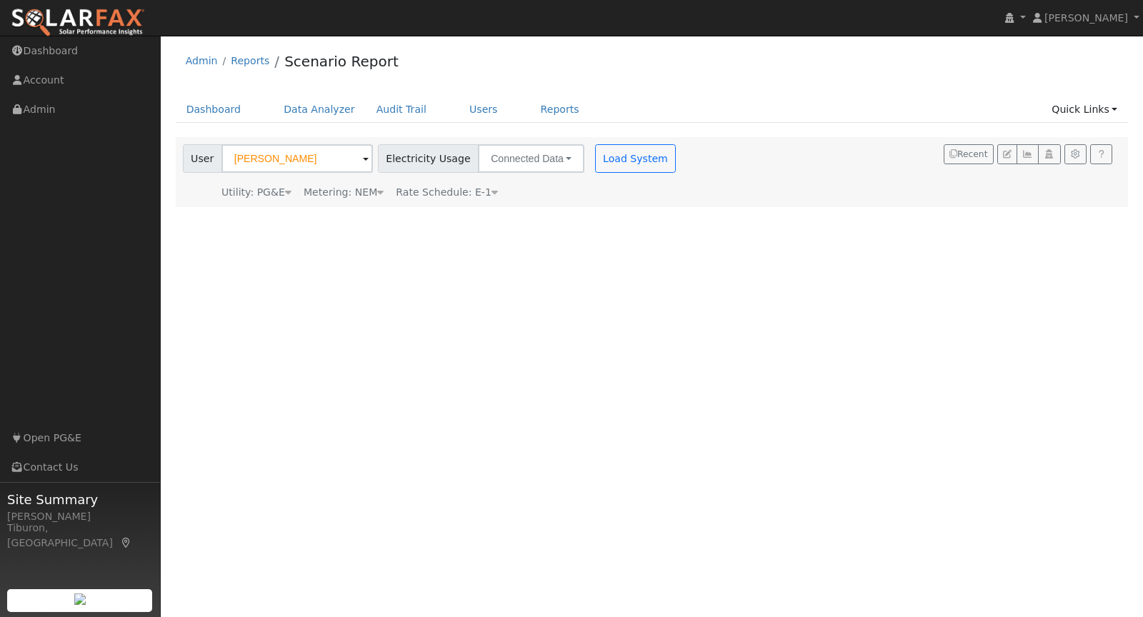
click at [364, 192] on div "Metering: NEM" at bounding box center [344, 192] width 80 height 15
click at [393, 217] on button "NEM" at bounding box center [413, 214] width 56 height 29
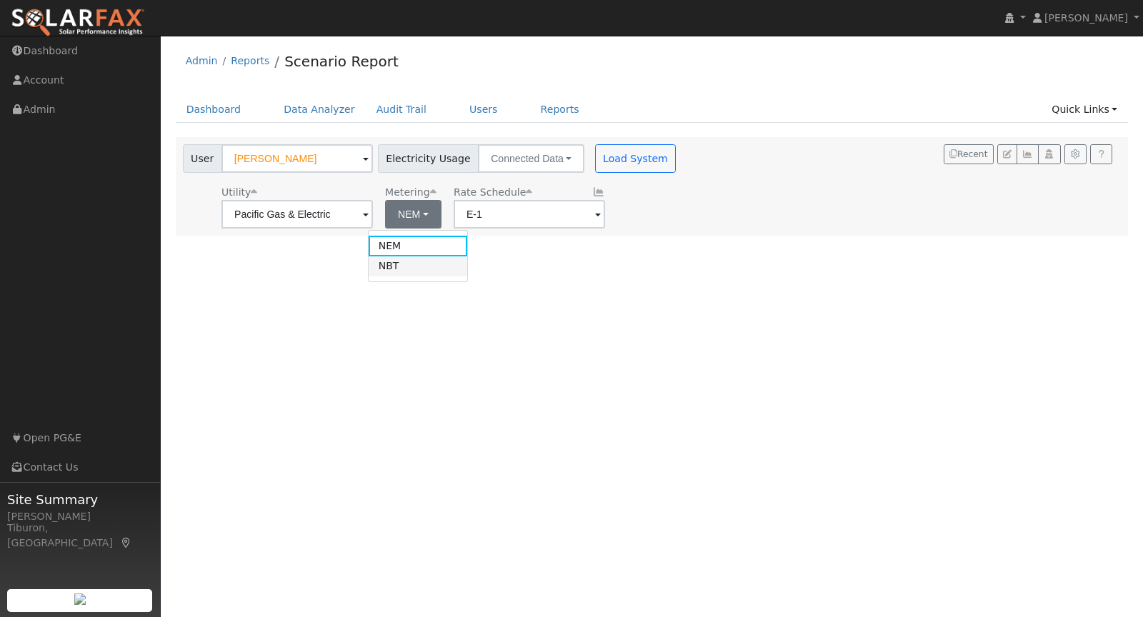
click at [406, 263] on link "NBT" at bounding box center [418, 267] width 99 height 20
type input "E-ELEC"
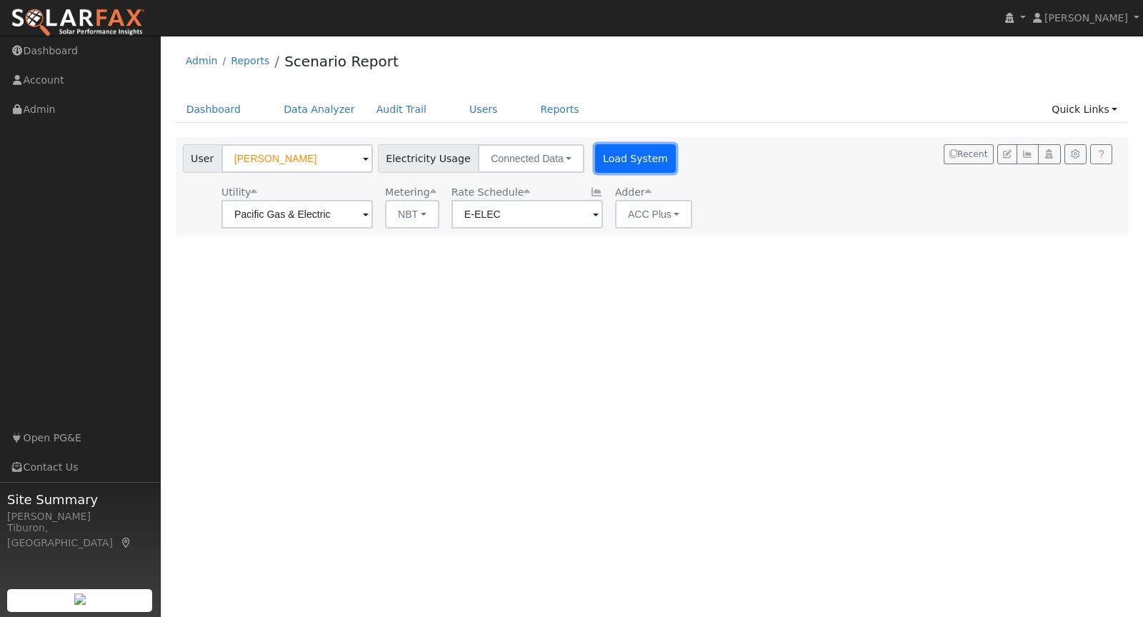
click at [613, 165] on button "Load System" at bounding box center [635, 158] width 81 height 29
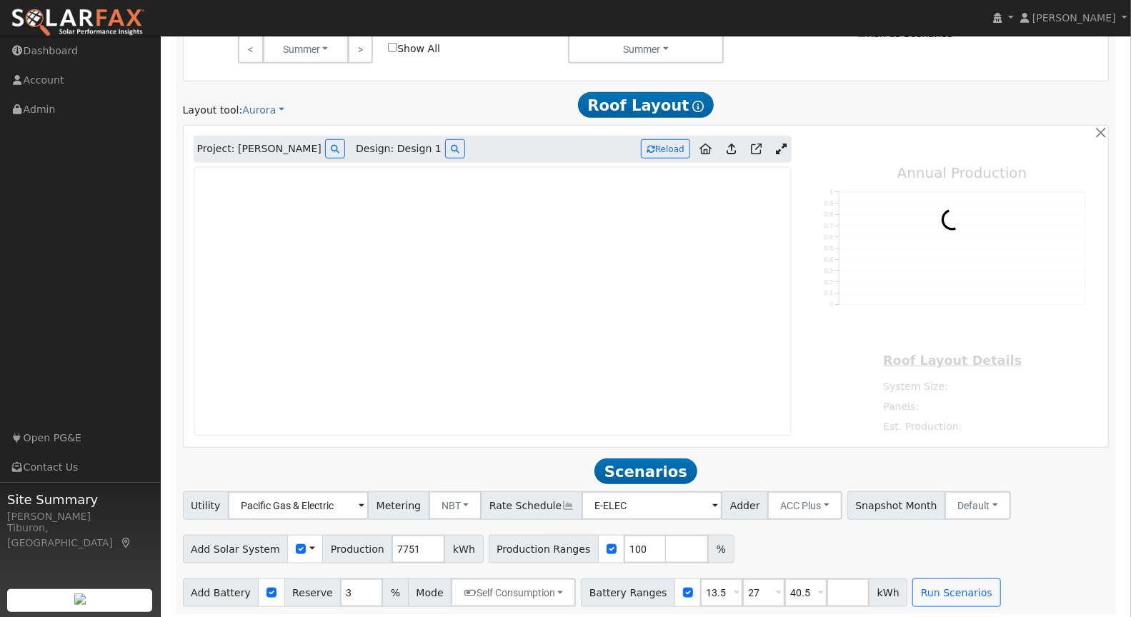
scroll to position [737, 0]
type input "11709"
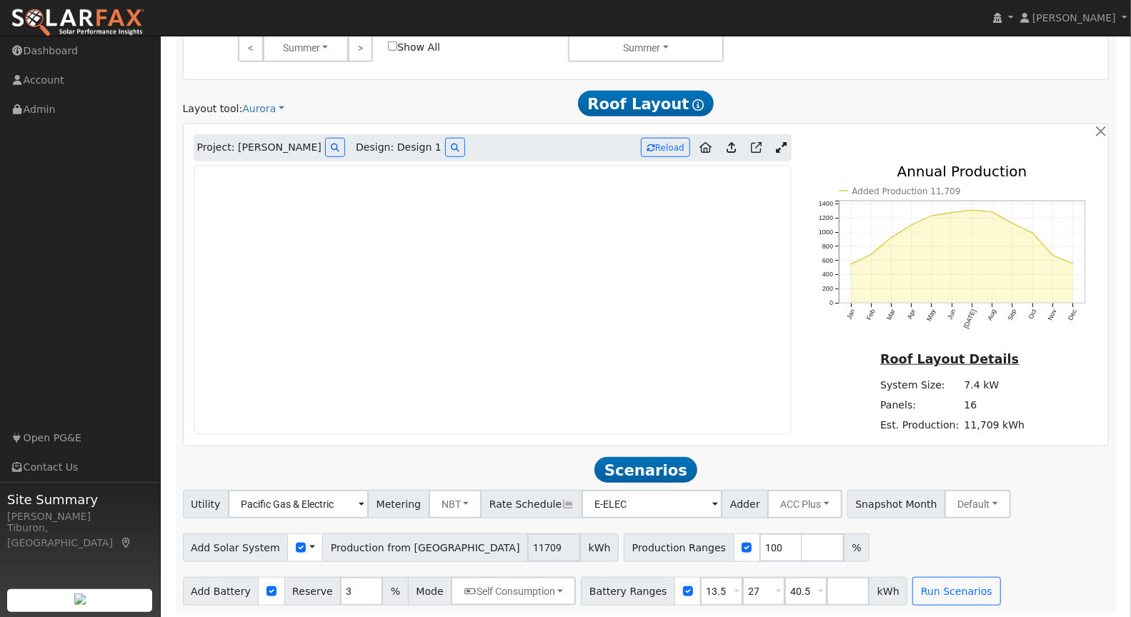
click at [790, 146] on link at bounding box center [781, 147] width 21 height 21
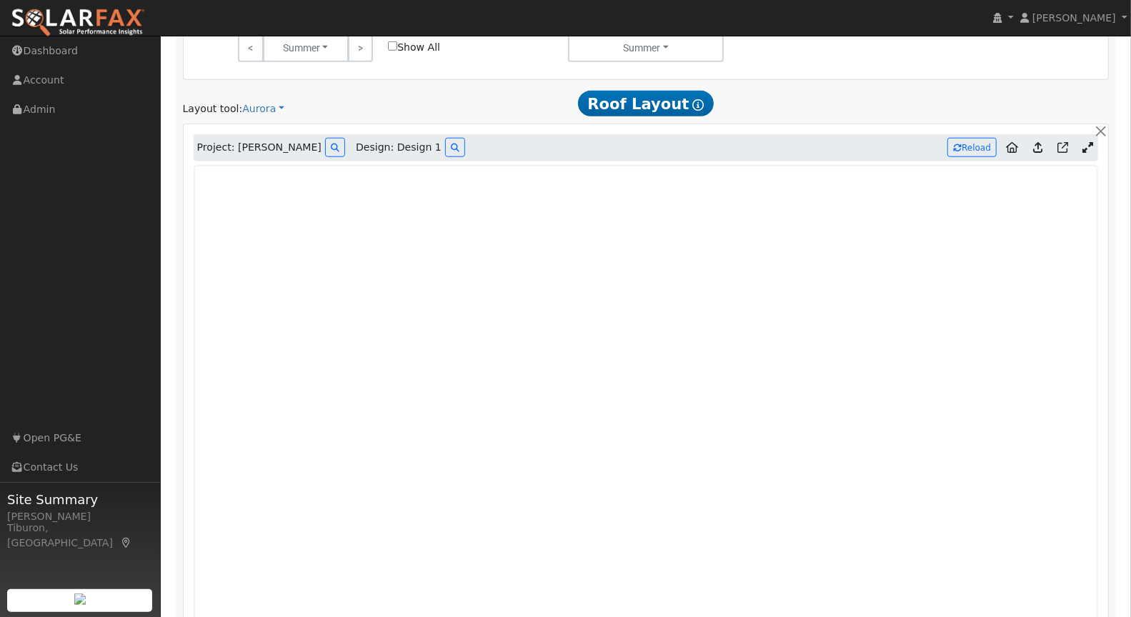
scroll to position [738, 0]
